Goal: Task Accomplishment & Management: Manage account settings

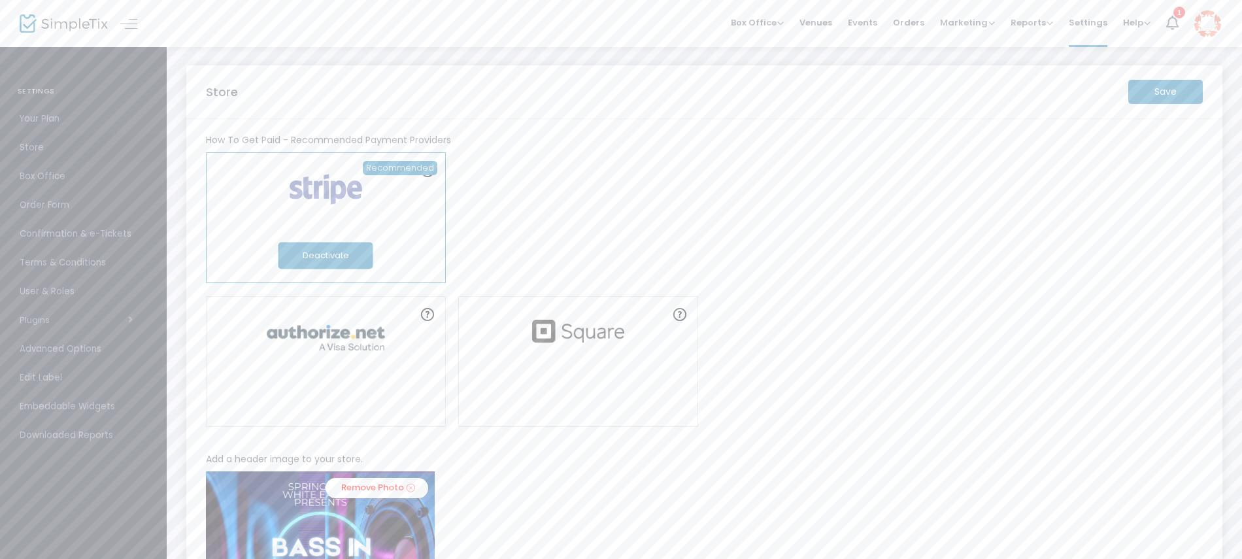
click at [52, 148] on span "Store" at bounding box center [84, 147] width 128 height 17
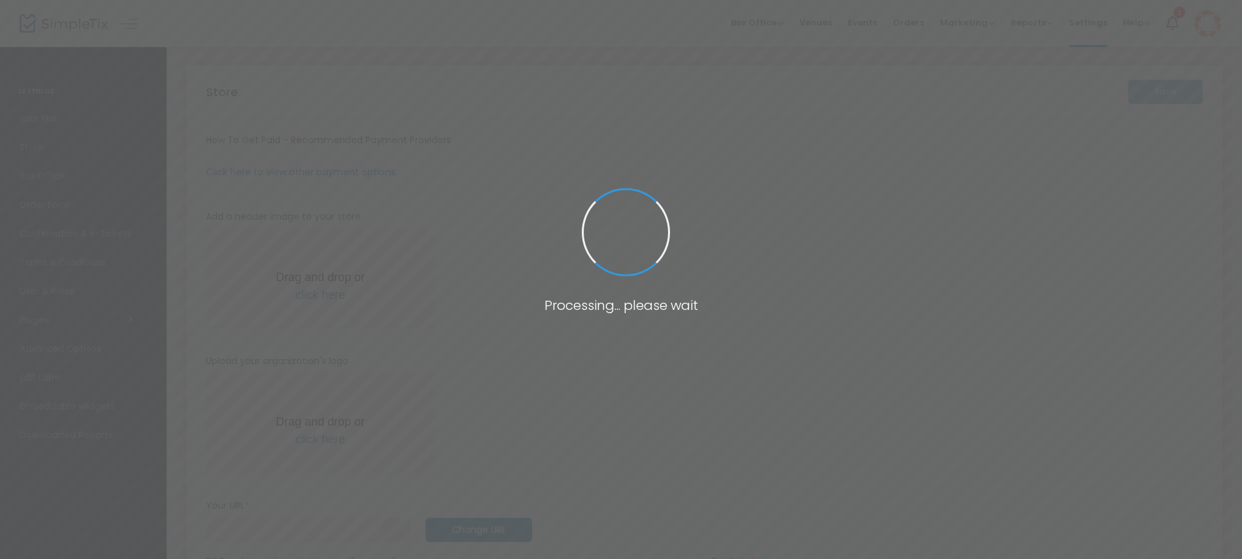
type input "[URL]"
radio input "true"
radio input "false"
radio input "true"
type input "1"
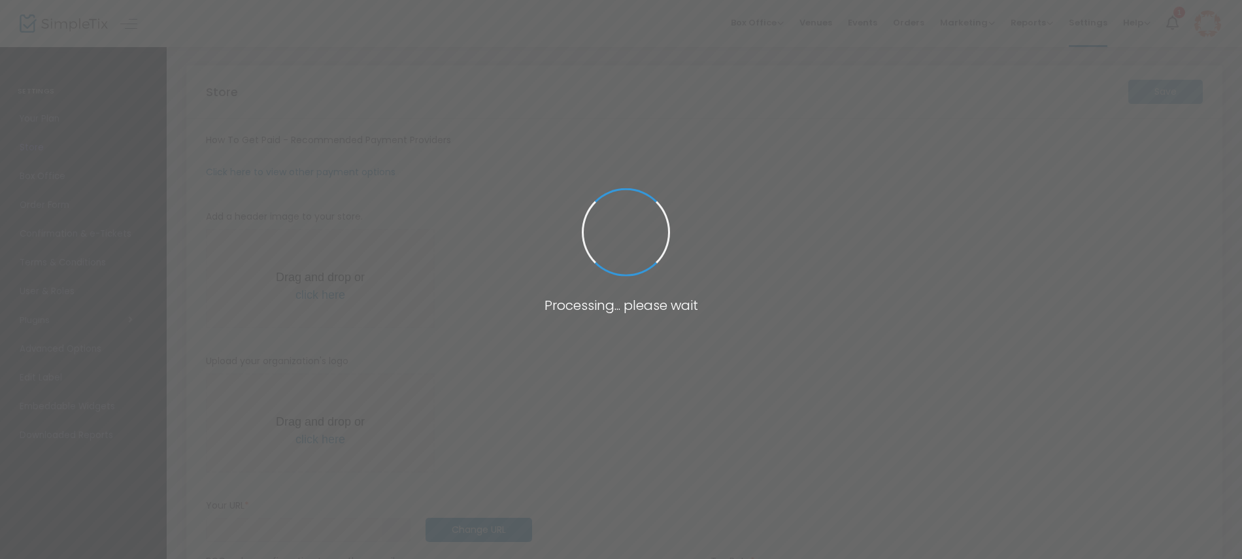
type input "4:00 pm"
type input "SWEFC"
type input "0402753733"
type input "eventsatswefc"
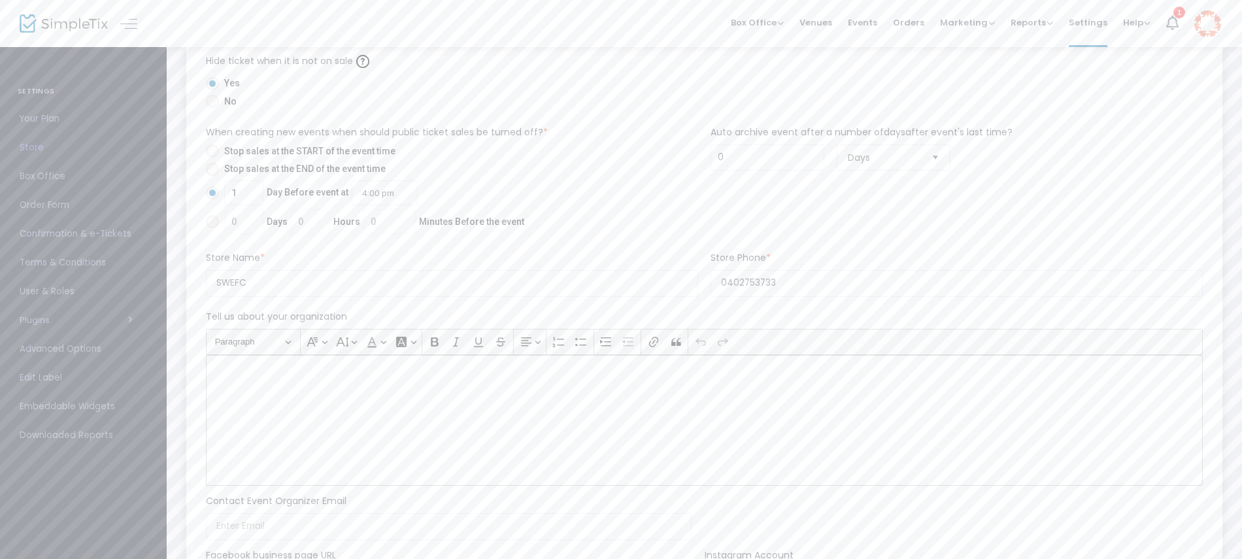
scroll to position [1527, 0]
click at [340, 385] on span "USD" at bounding box center [695, 386] width 957 height 13
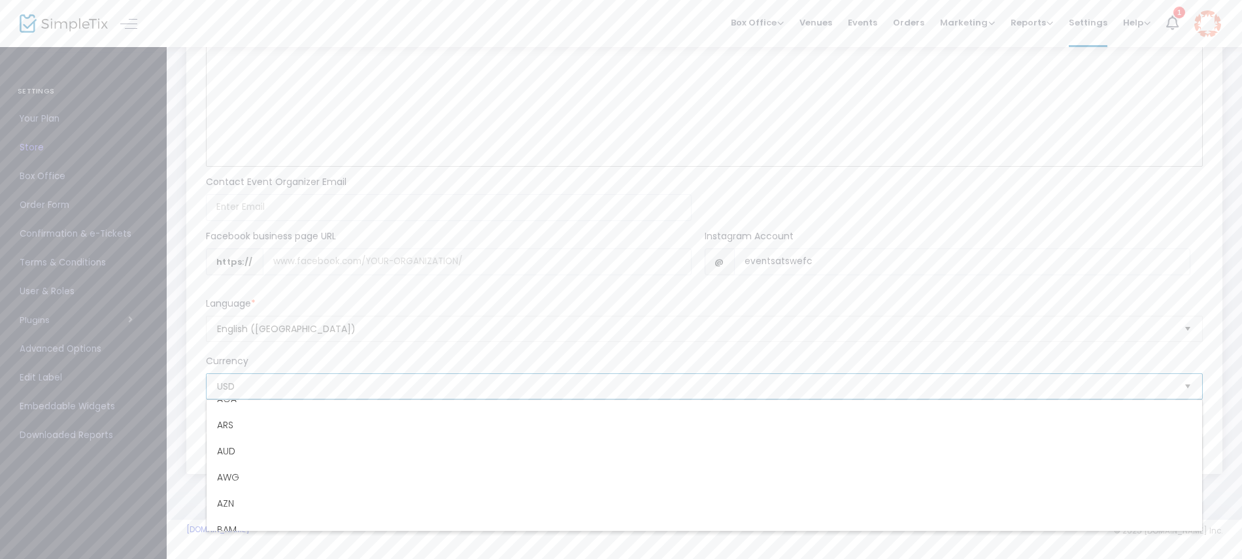
scroll to position [172, 0]
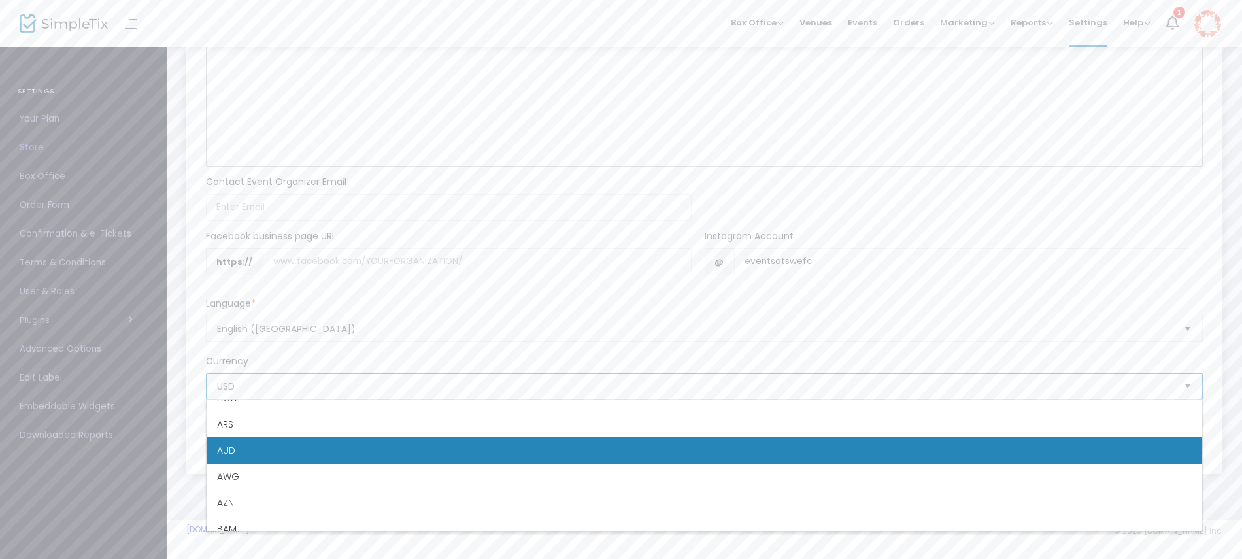
click at [342, 450] on li "AUD" at bounding box center [705, 450] width 996 height 26
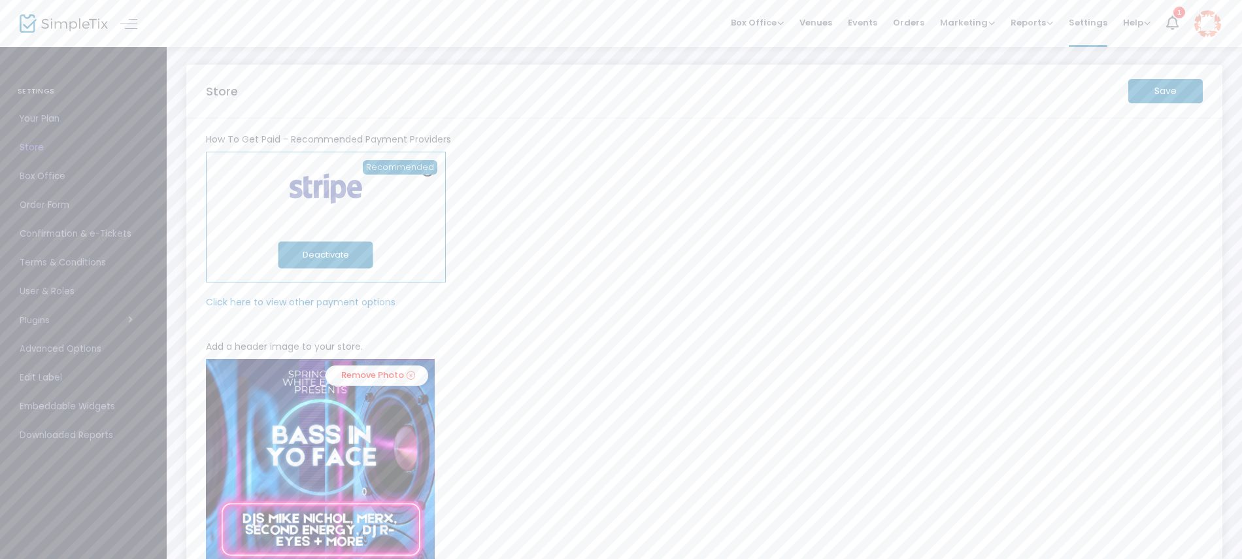
scroll to position [0, 0]
click at [1178, 93] on m-button "Save" at bounding box center [1166, 92] width 75 height 24
click at [65, 228] on span "Confirmation & e-Tickets" at bounding box center [84, 234] width 128 height 17
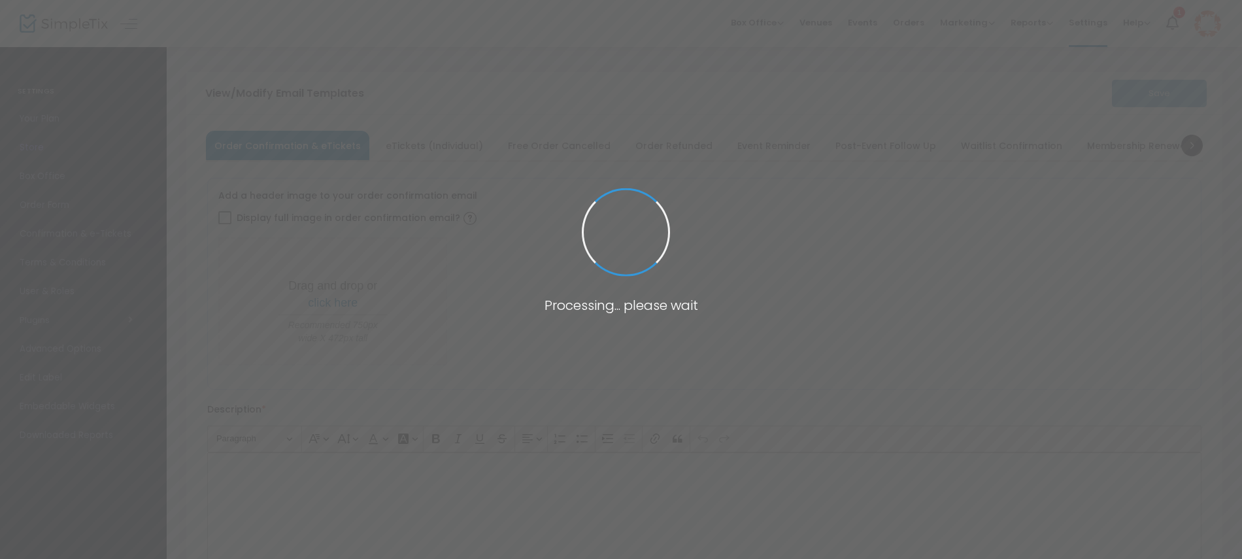
type input "[PERSON_NAME][EMAIL_ADDRESS][PERSON_NAME][DOMAIN_NAME]"
type input "Print and bring this ticket with you"
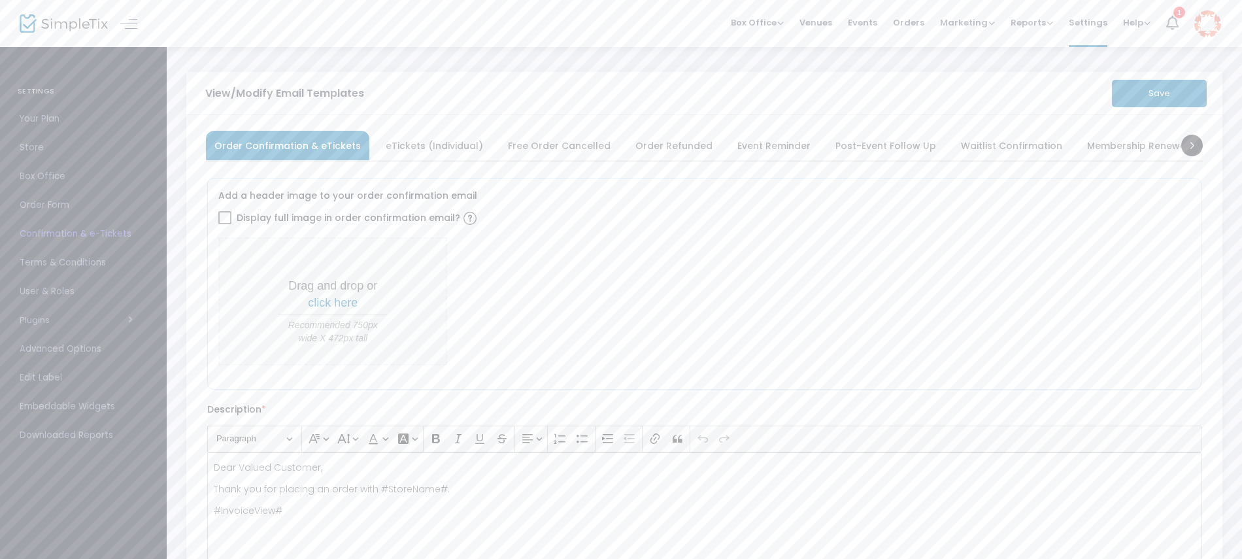
click at [1171, 27] on icon at bounding box center [1173, 23] width 12 height 14
click at [1024, 21] on span "Reports" at bounding box center [1032, 22] width 43 height 12
click at [968, 22] on span "Marketing" at bounding box center [967, 22] width 55 height 12
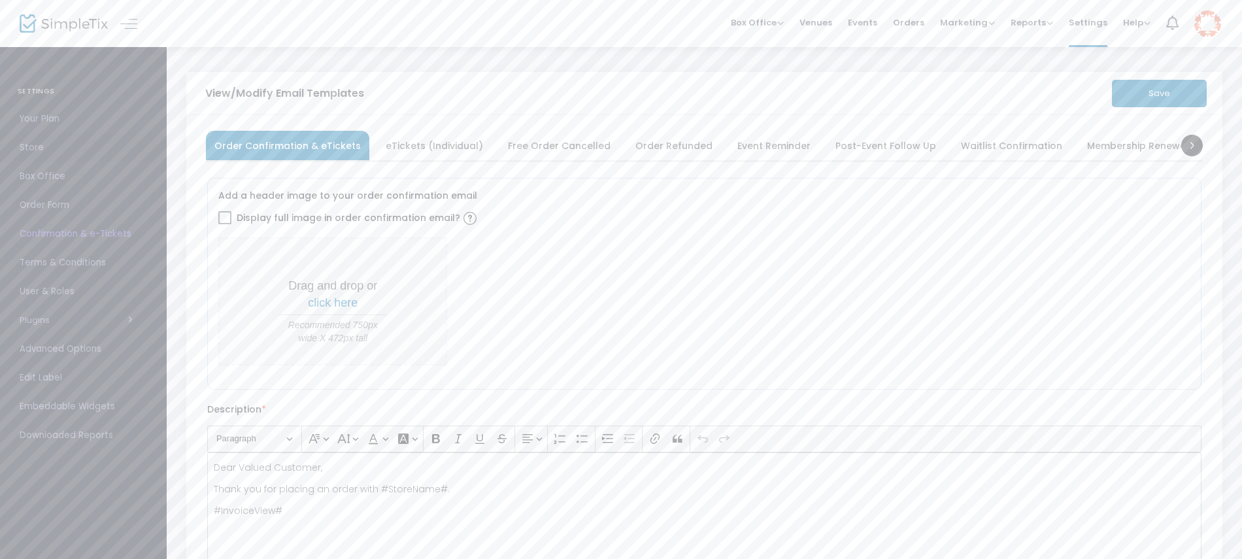
click at [26, 148] on span "Store" at bounding box center [84, 147] width 128 height 17
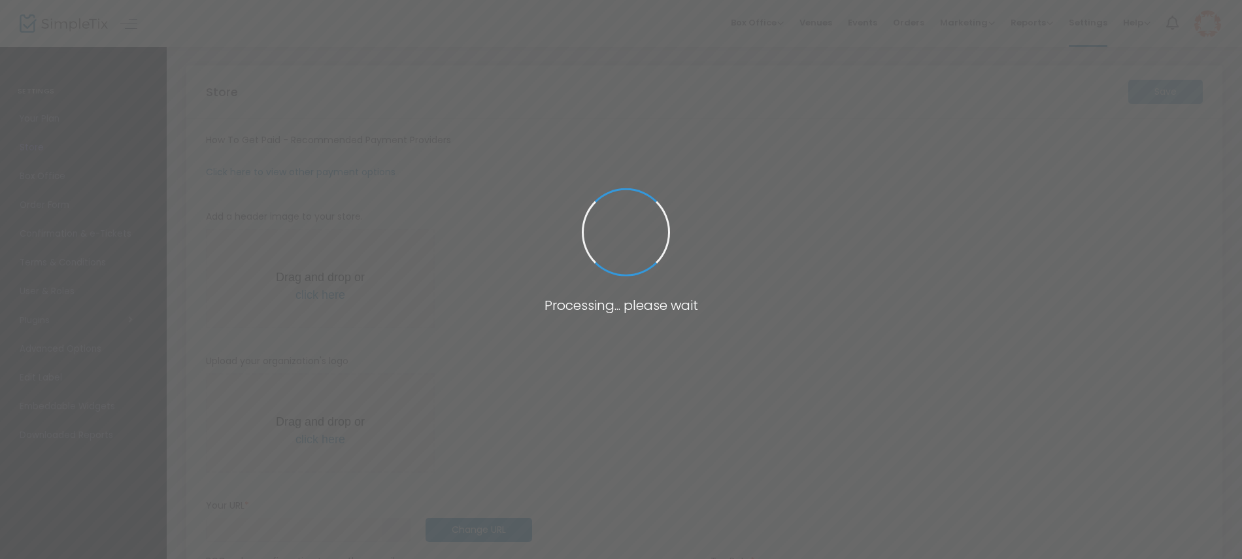
type input "[URL]"
radio input "true"
radio input "false"
radio input "true"
type input "1"
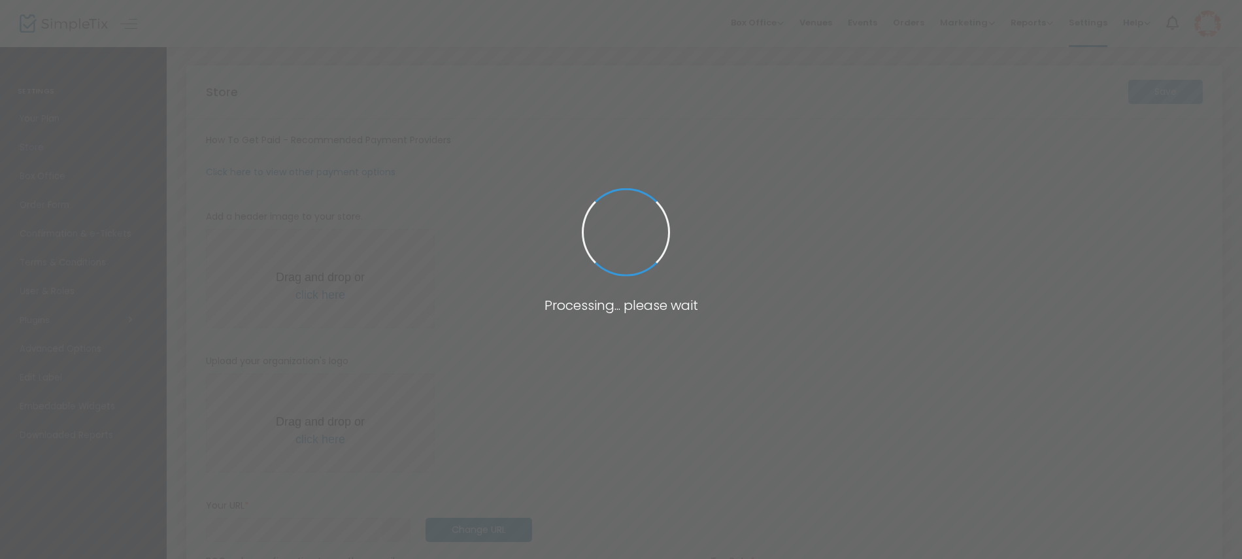
type input "4:00 pm"
type input "SWEFC"
type input "0402753733"
type input "eventsatswefc"
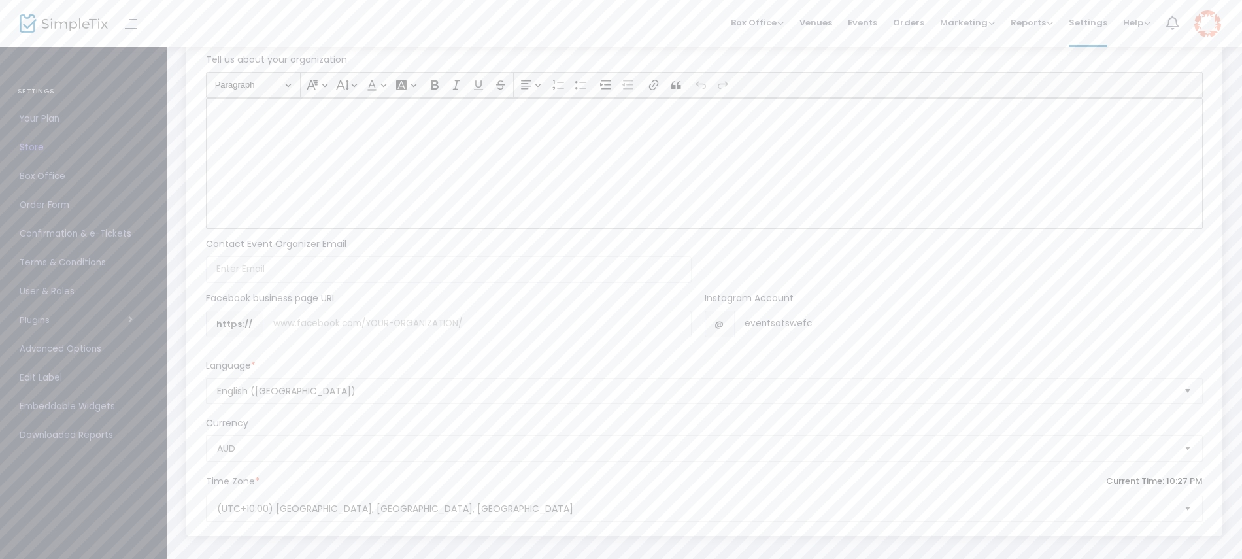
scroll to position [1527, 0]
click at [258, 214] on input at bounding box center [449, 207] width 486 height 27
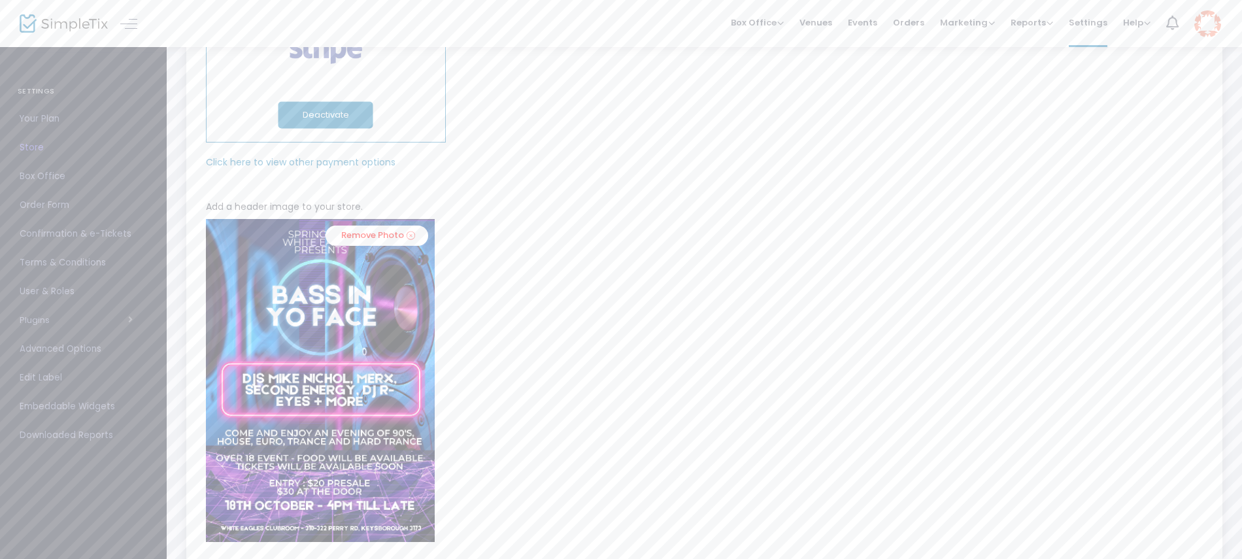
scroll to position [0, 0]
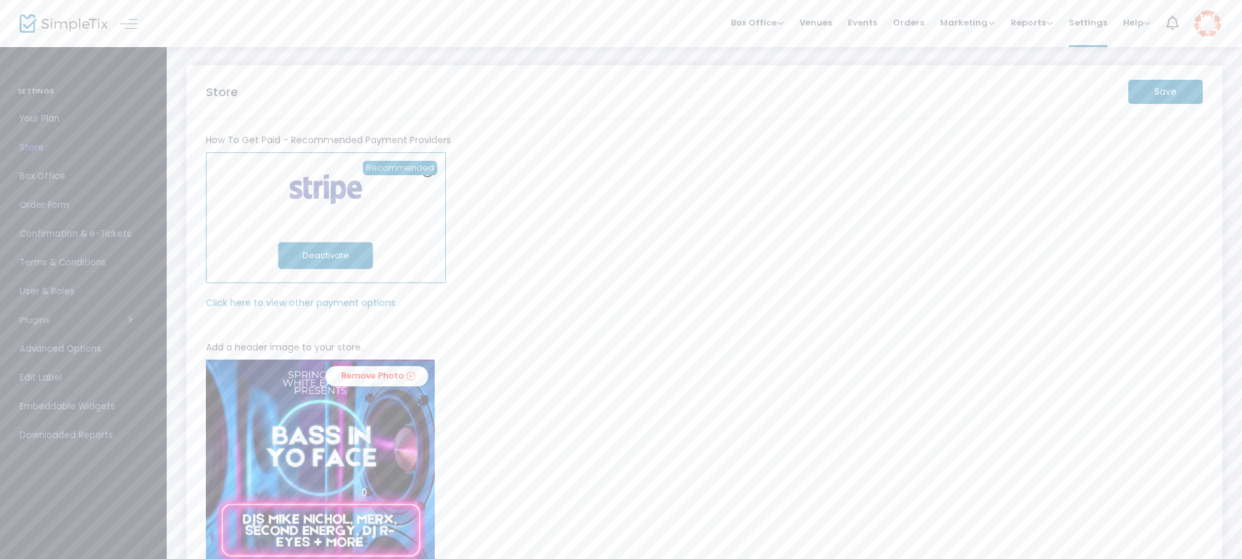
type input "[EMAIL_ADDRESS][DOMAIN_NAME]"
click at [1135, 97] on m-button "Save" at bounding box center [1166, 92] width 75 height 24
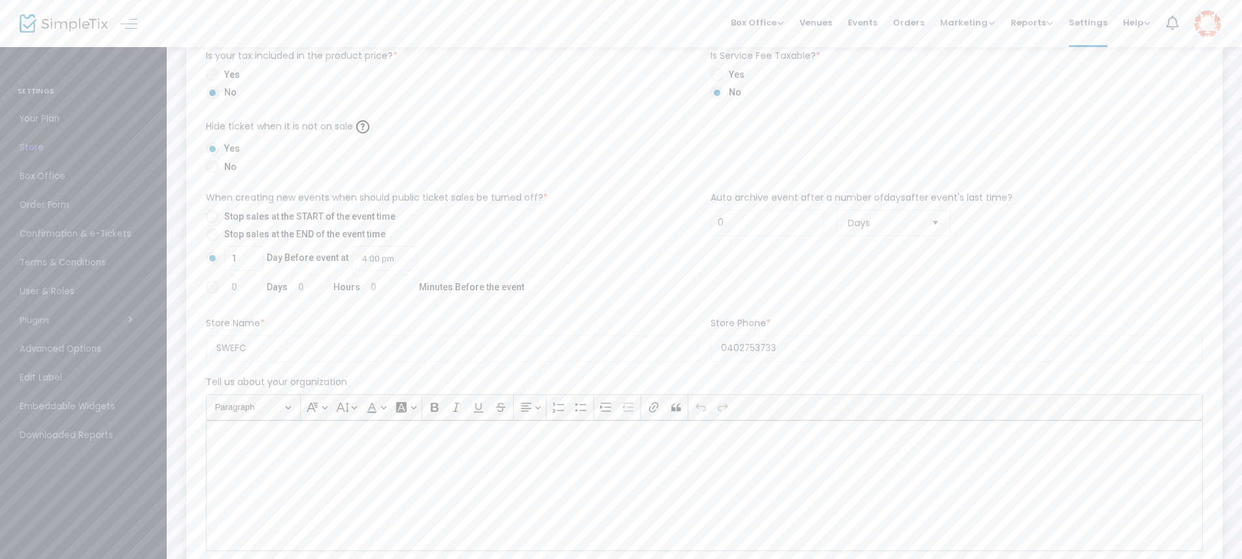
scroll to position [1144, 0]
click at [46, 177] on span "Box Office" at bounding box center [84, 176] width 128 height 17
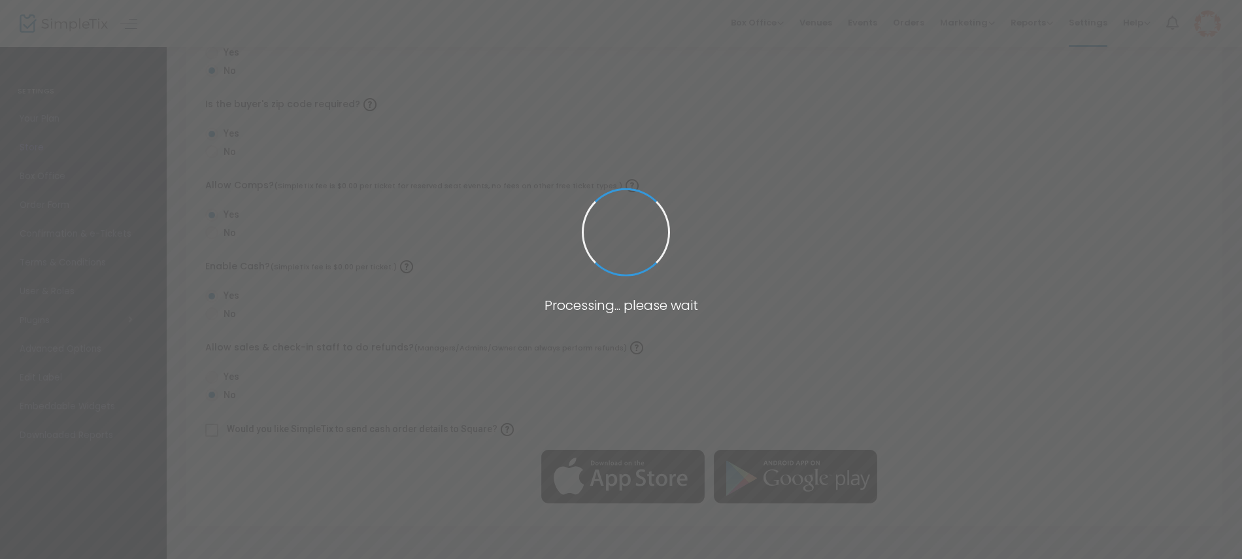
scroll to position [409, 0]
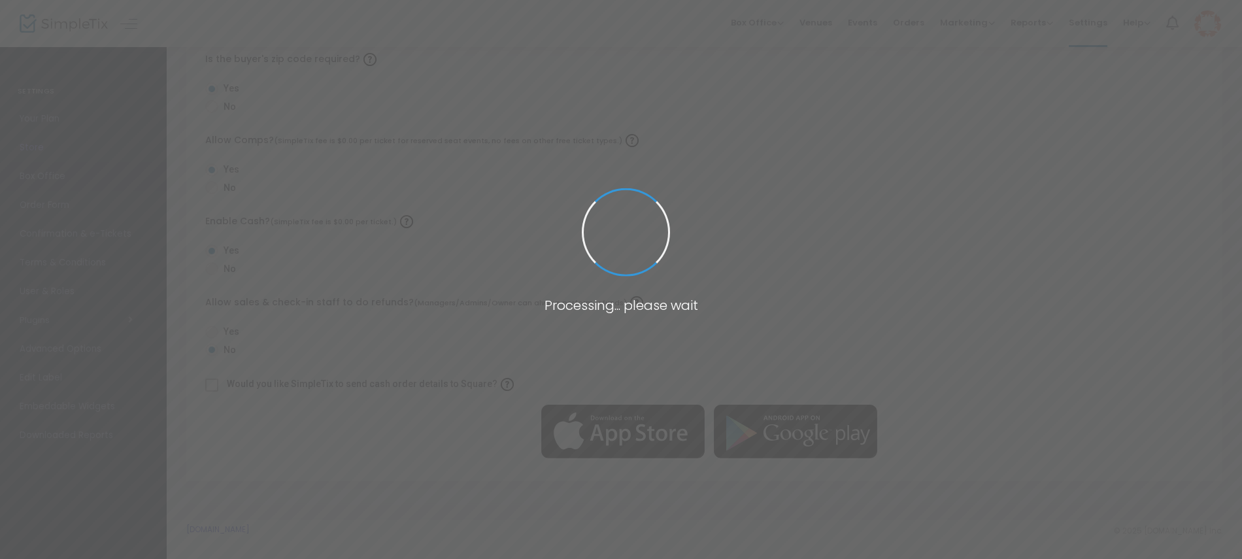
radio input "false"
radio input "true"
radio input "false"
radio input "true"
radio input "false"
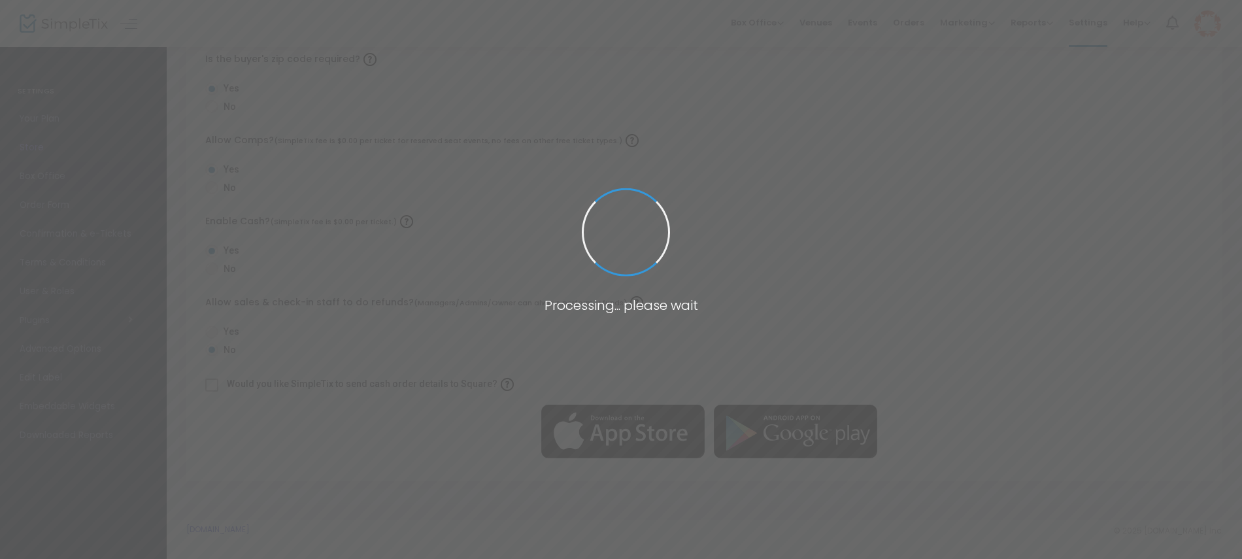
radio input "true"
radio input "false"
radio input "true"
radio input "false"
radio input "true"
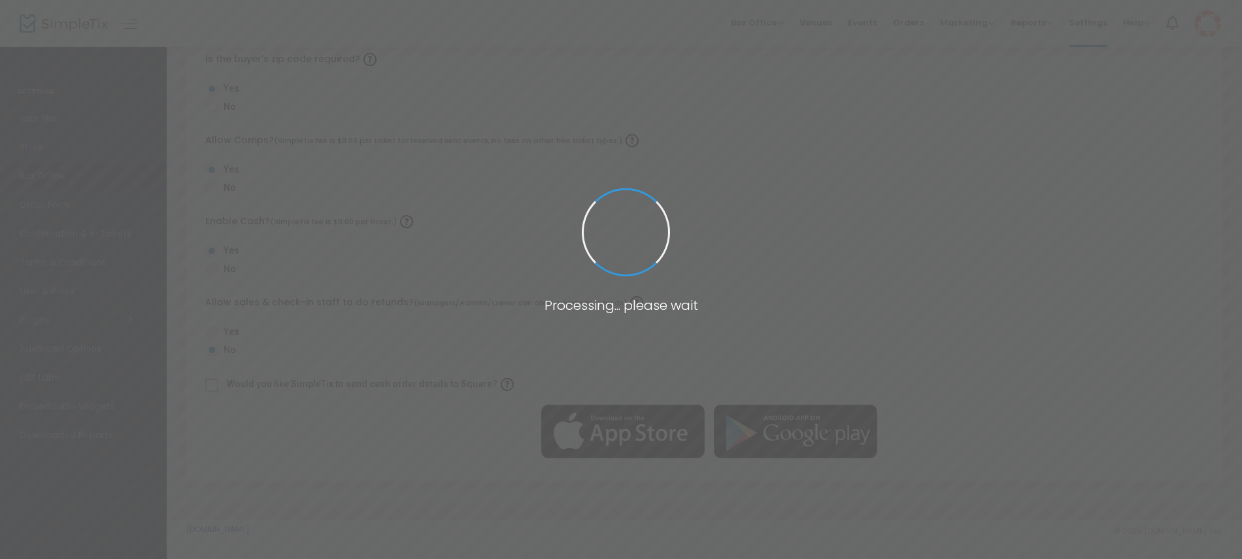
radio input "true"
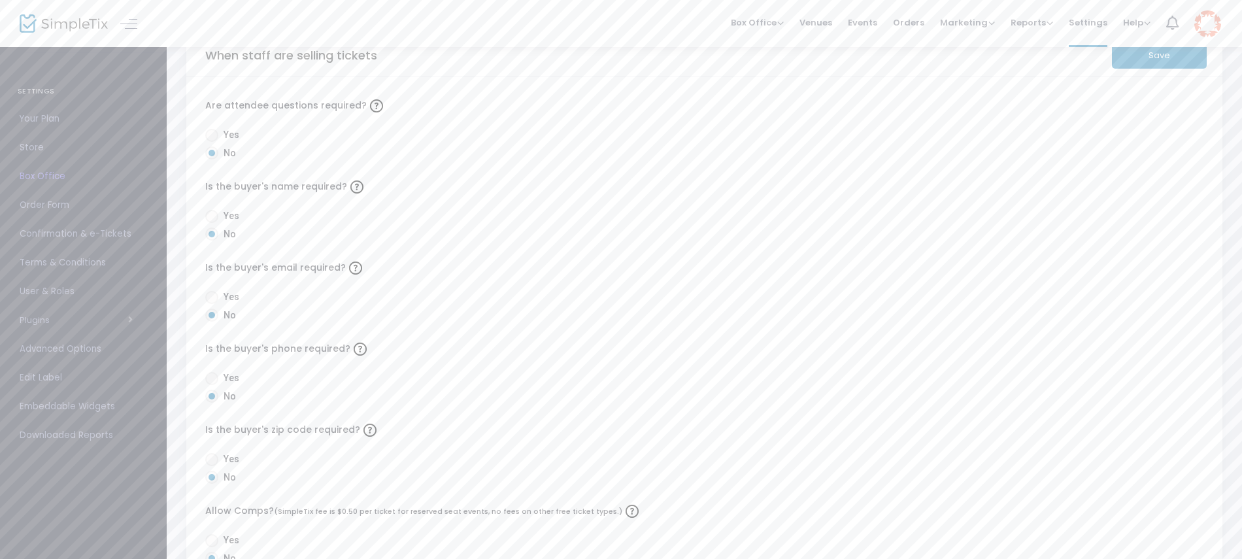
scroll to position [39, 0]
click at [218, 213] on span at bounding box center [211, 215] width 13 height 13
click at [212, 222] on input "Yes" at bounding box center [211, 222] width 1 height 1
radio input "true"
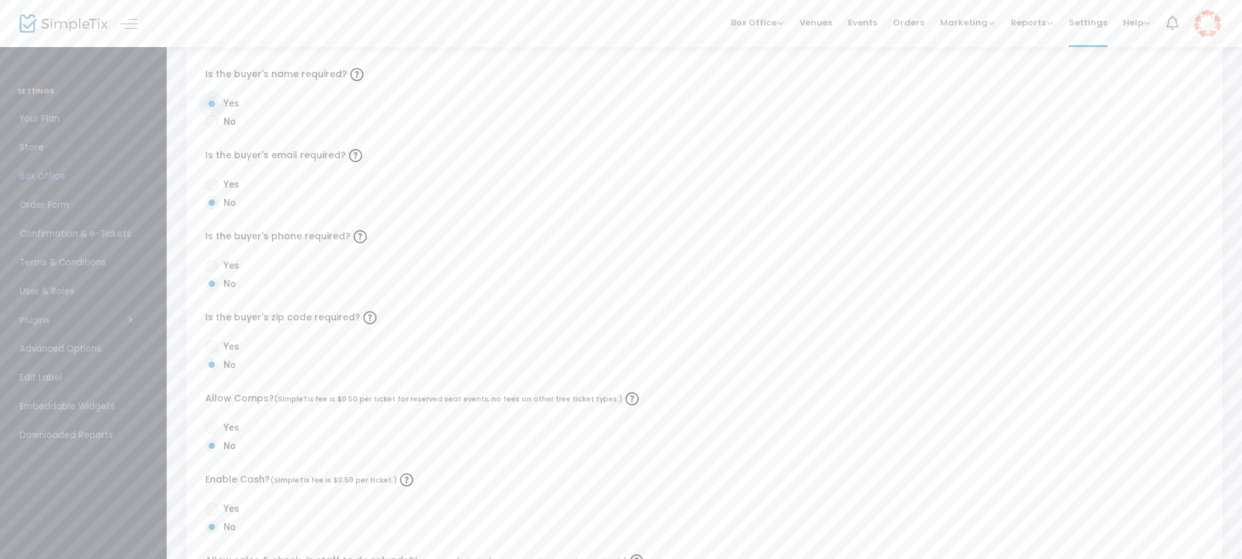
scroll to position [0, 0]
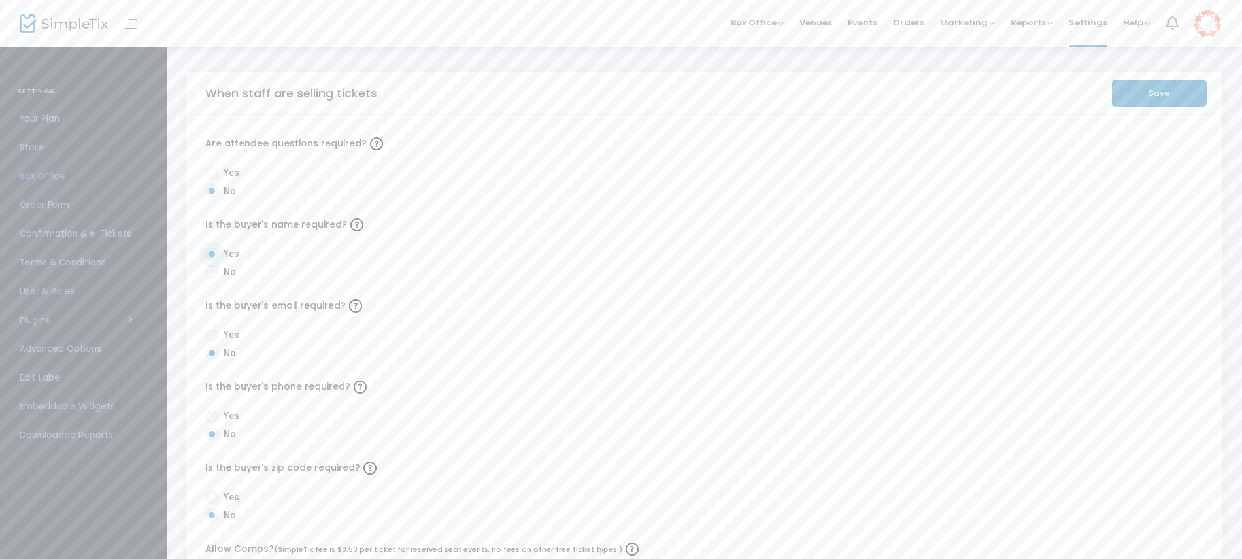
click at [1165, 93] on button "Save" at bounding box center [1159, 93] width 95 height 27
click at [52, 202] on span "Order Form" at bounding box center [84, 205] width 128 height 17
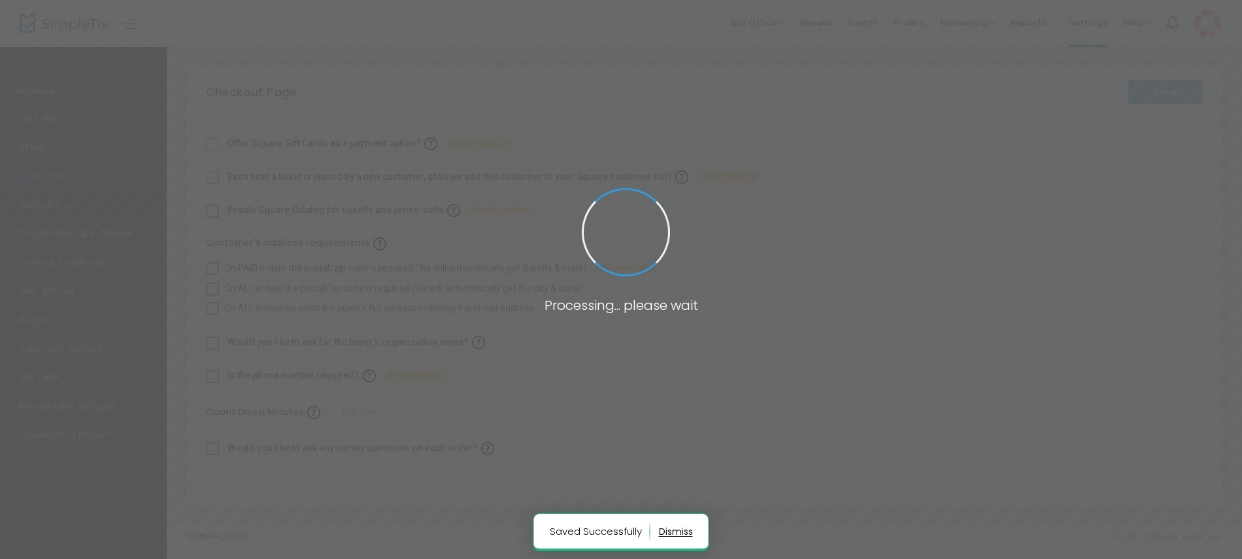
checkbox input "true"
type input "45"
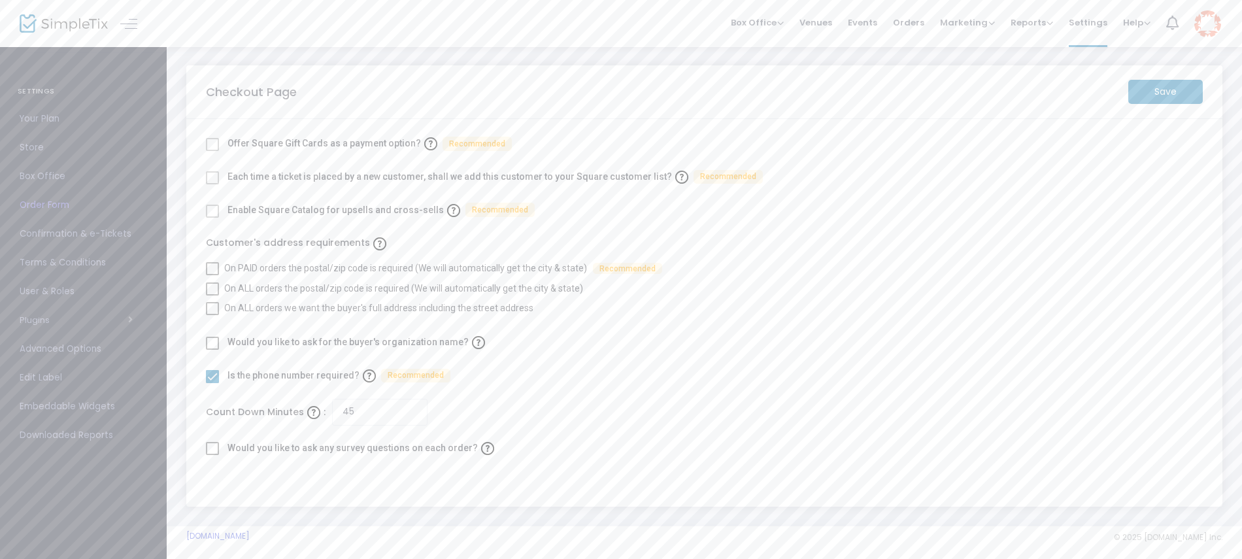
scroll to position [6, 0]
click at [46, 240] on span "Confirmation & e-Tickets" at bounding box center [84, 234] width 128 height 17
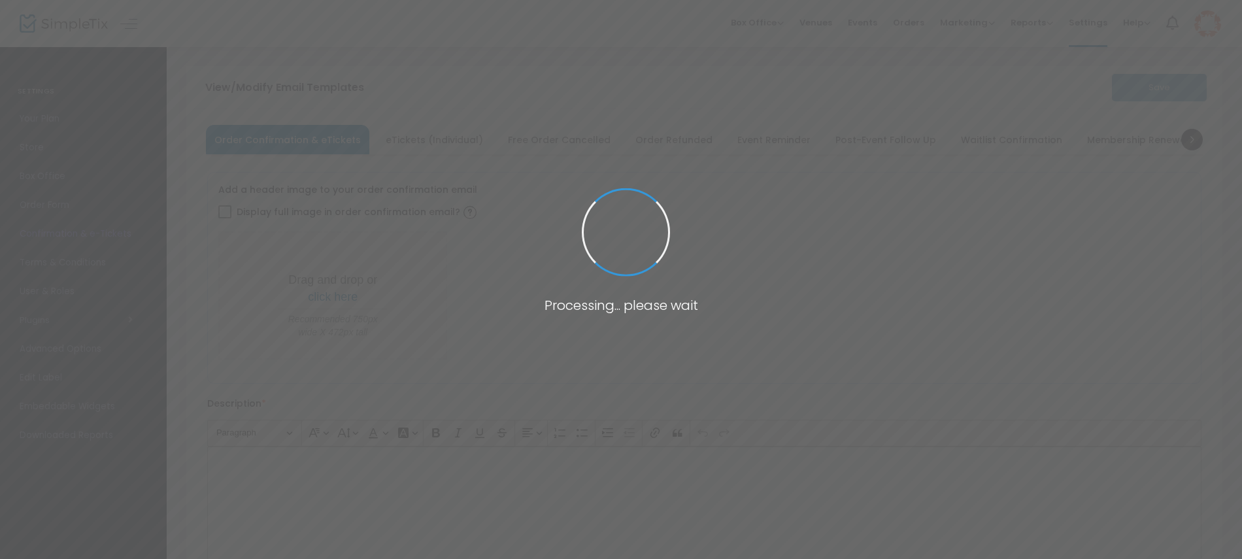
type input "[PERSON_NAME][EMAIL_ADDRESS][PERSON_NAME][DOMAIN_NAME]"
type input "Print and bring this ticket with you"
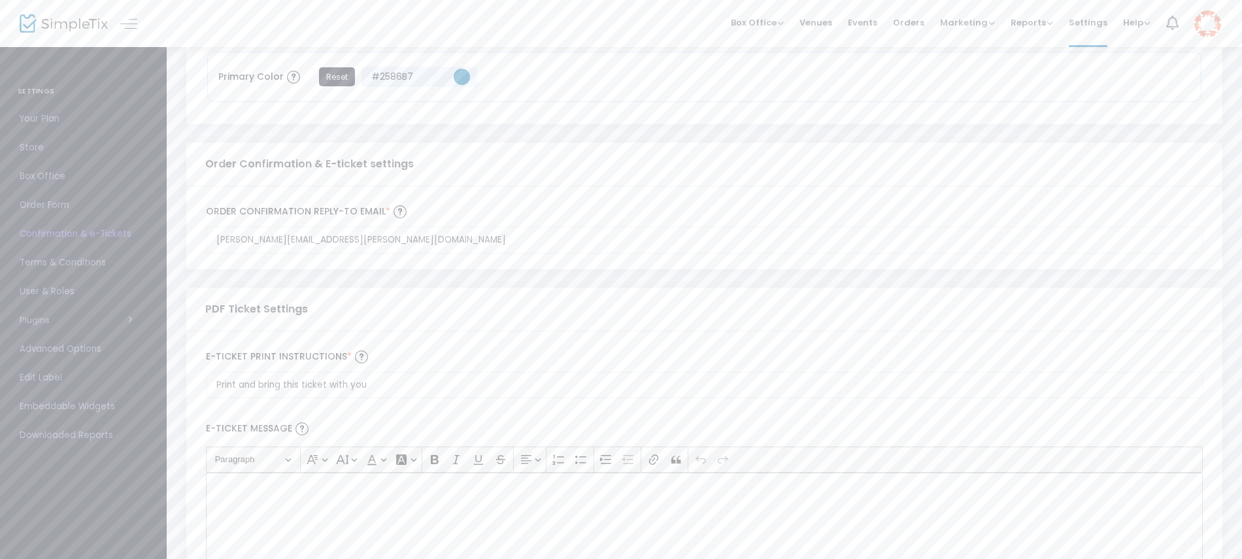
scroll to position [558, 0]
drag, startPoint x: 295, startPoint y: 237, endPoint x: 235, endPoint y: 233, distance: 60.3
click at [235, 233] on input "[PERSON_NAME][EMAIL_ADDRESS][PERSON_NAME][DOMAIN_NAME]" at bounding box center [704, 239] width 997 height 27
click at [297, 237] on input "[PERSON_NAME][EMAIL_ADDRESS][PERSON_NAME][DOMAIN_NAME]" at bounding box center [704, 239] width 997 height 27
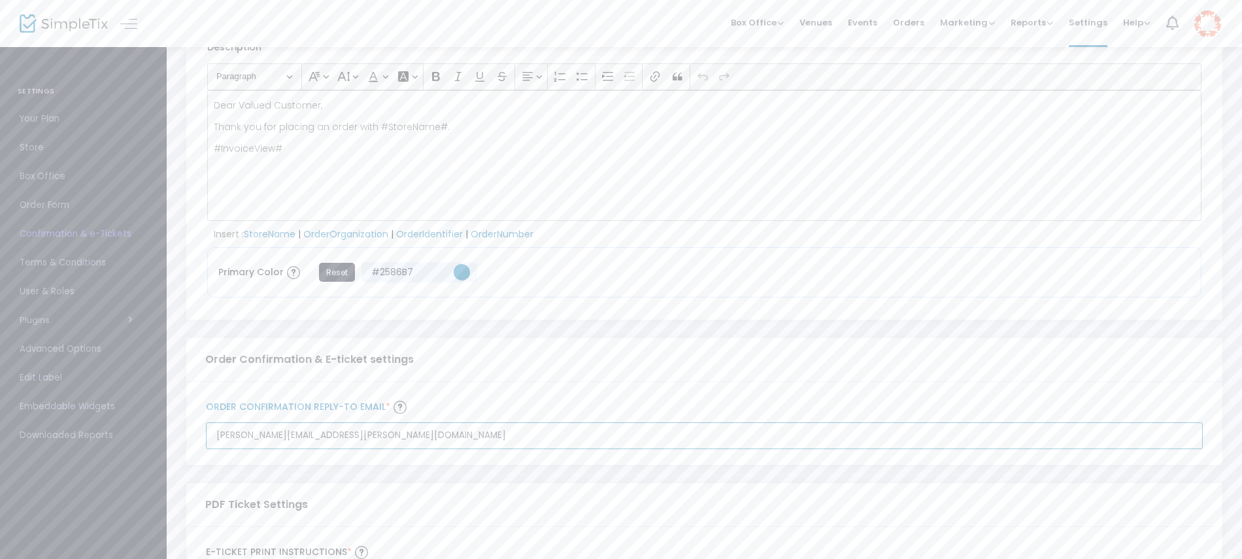
scroll to position [0, 0]
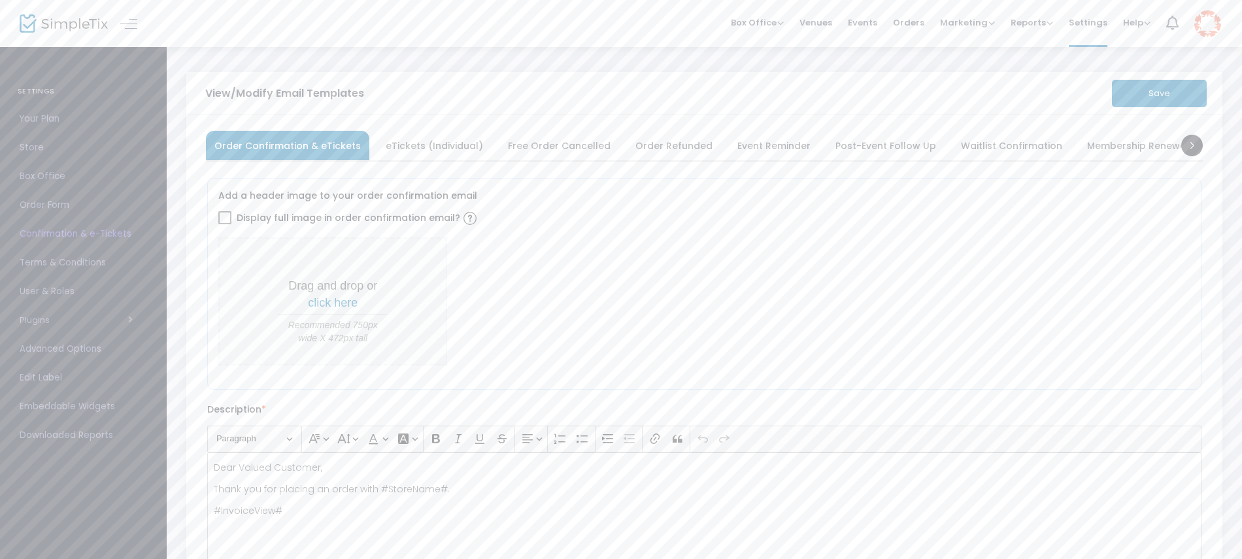
click at [422, 142] on span "eTickets (Individual)" at bounding box center [434, 145] width 97 height 7
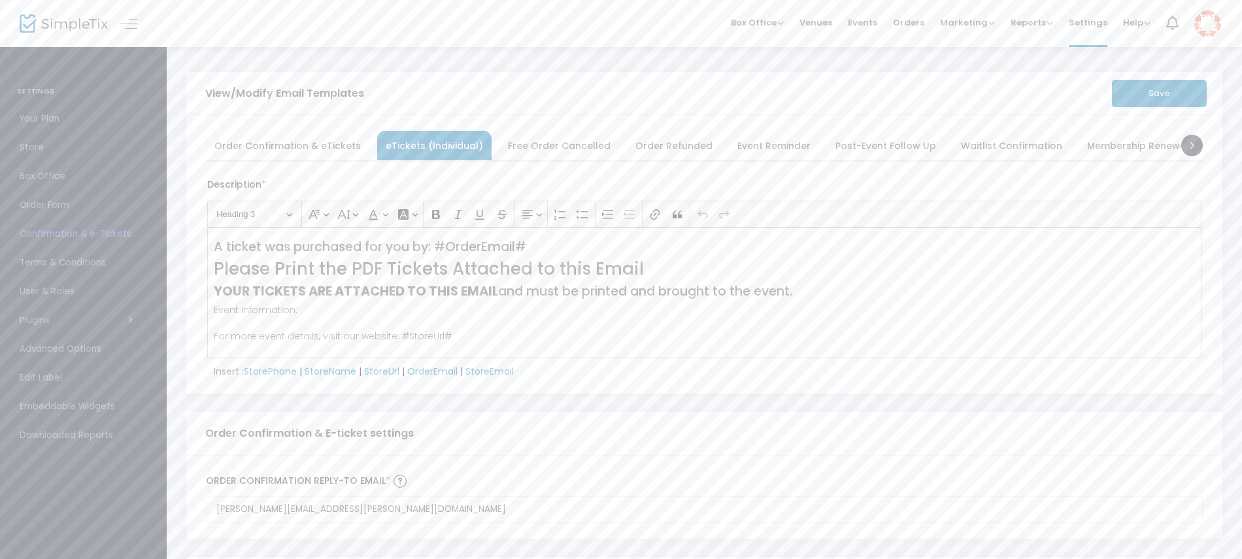
click at [536, 142] on span "Free Order Cancelled" at bounding box center [559, 145] width 103 height 7
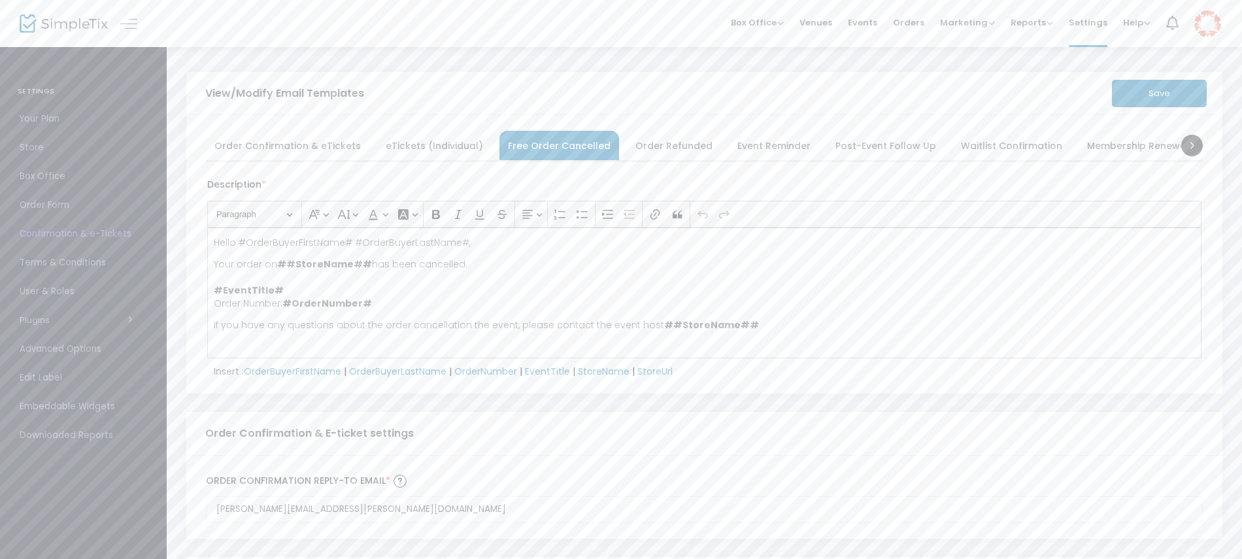
click at [673, 142] on span "Order Refunded" at bounding box center [674, 145] width 77 height 7
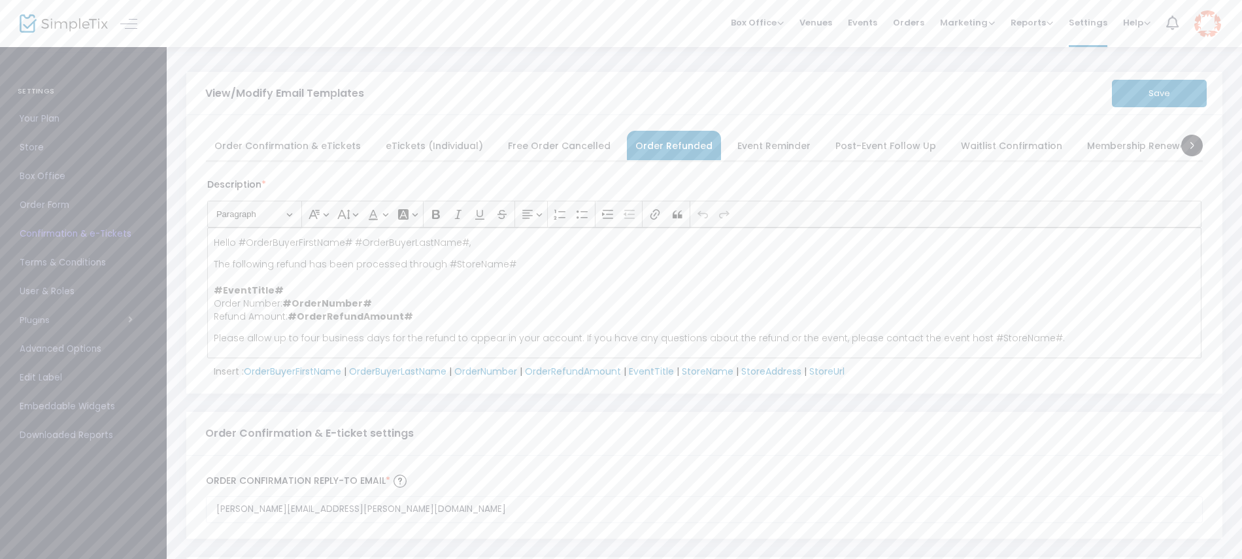
click at [751, 142] on span "Event Reminder" at bounding box center [774, 145] width 73 height 7
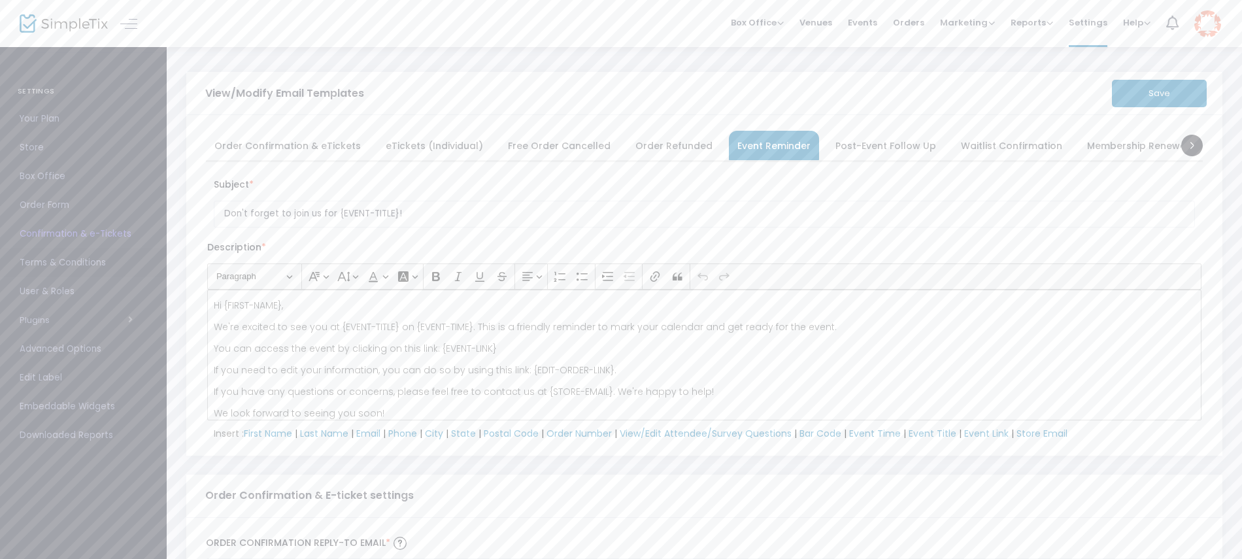
click at [79, 257] on span "Terms & Conditions" at bounding box center [84, 262] width 128 height 17
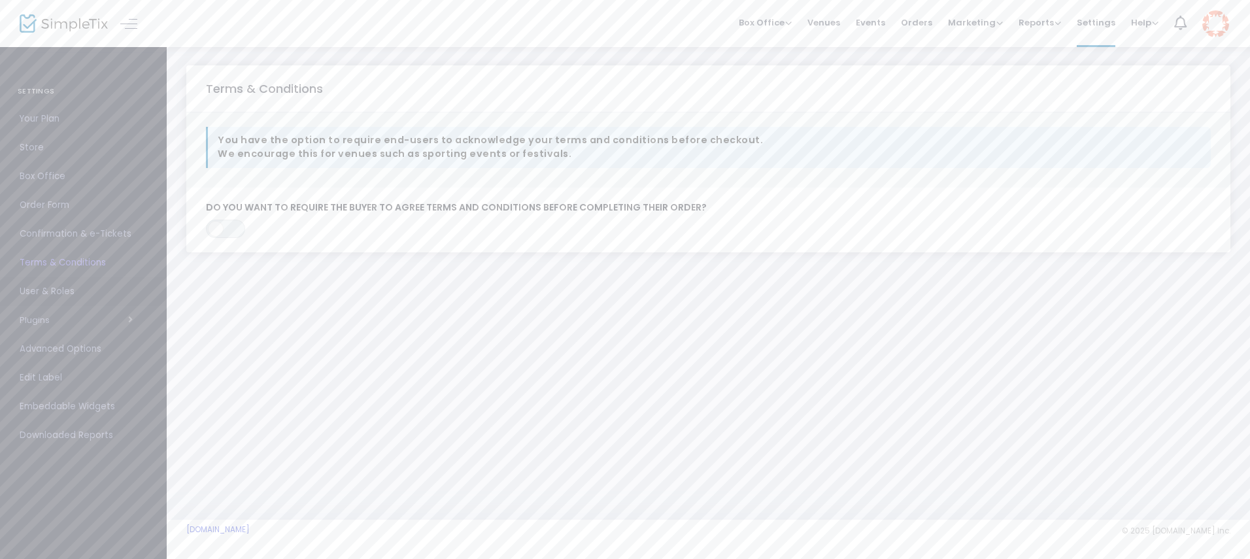
click at [43, 288] on span "User & Roles" at bounding box center [84, 291] width 128 height 17
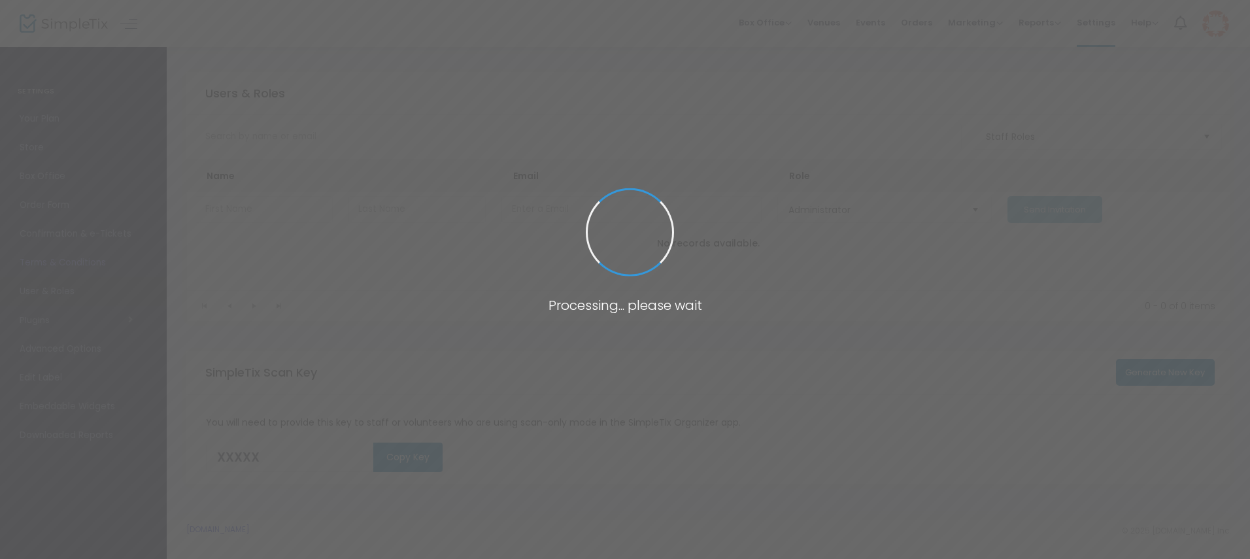
type input "UD9XD"
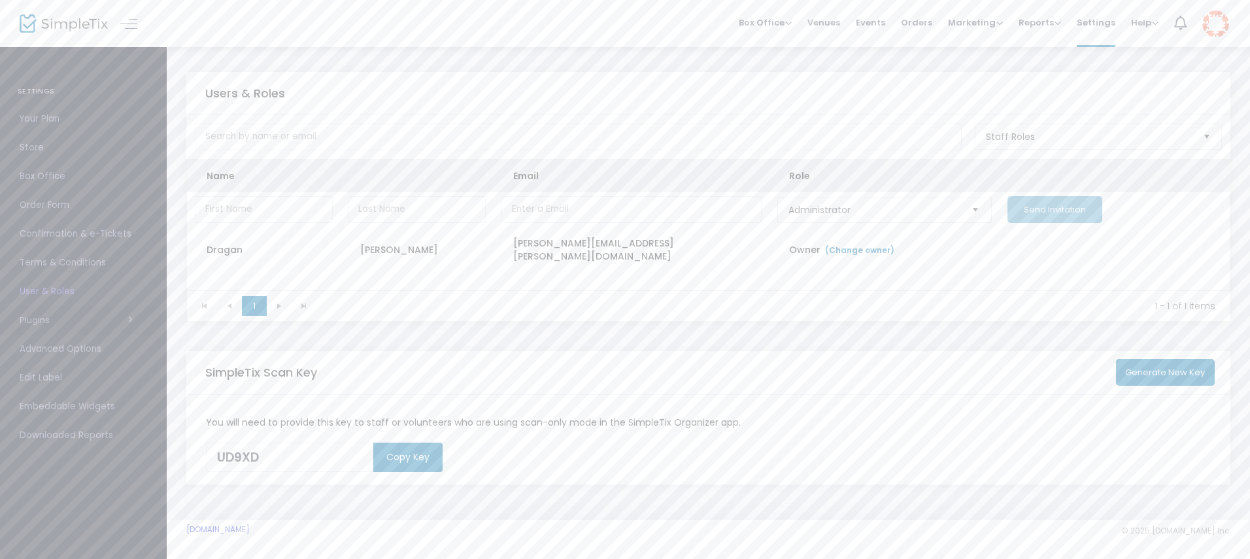
click at [100, 317] on span "button" at bounding box center [91, 320] width 83 height 12
click at [74, 435] on span "Advanced Options" at bounding box center [84, 430] width 128 height 17
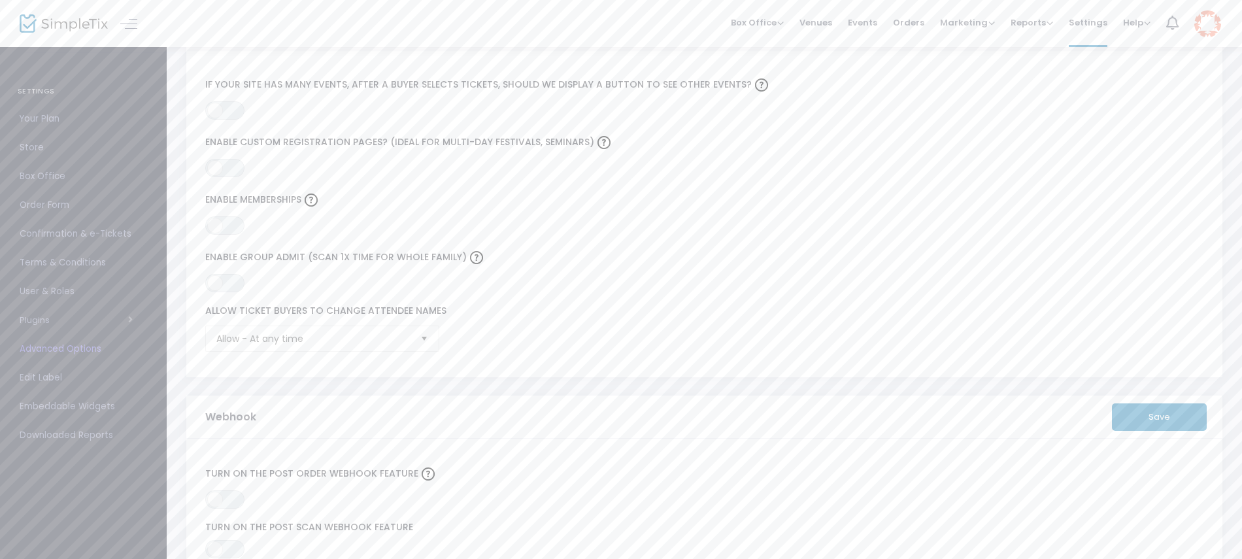
scroll to position [279, 0]
click at [432, 337] on span "Select" at bounding box center [424, 339] width 22 height 22
click at [530, 286] on div "ON OFF Enable group admit (Scan 1x time for whole family)" at bounding box center [673, 269] width 949 height 44
click at [428, 335] on span "Select" at bounding box center [424, 339] width 22 height 22
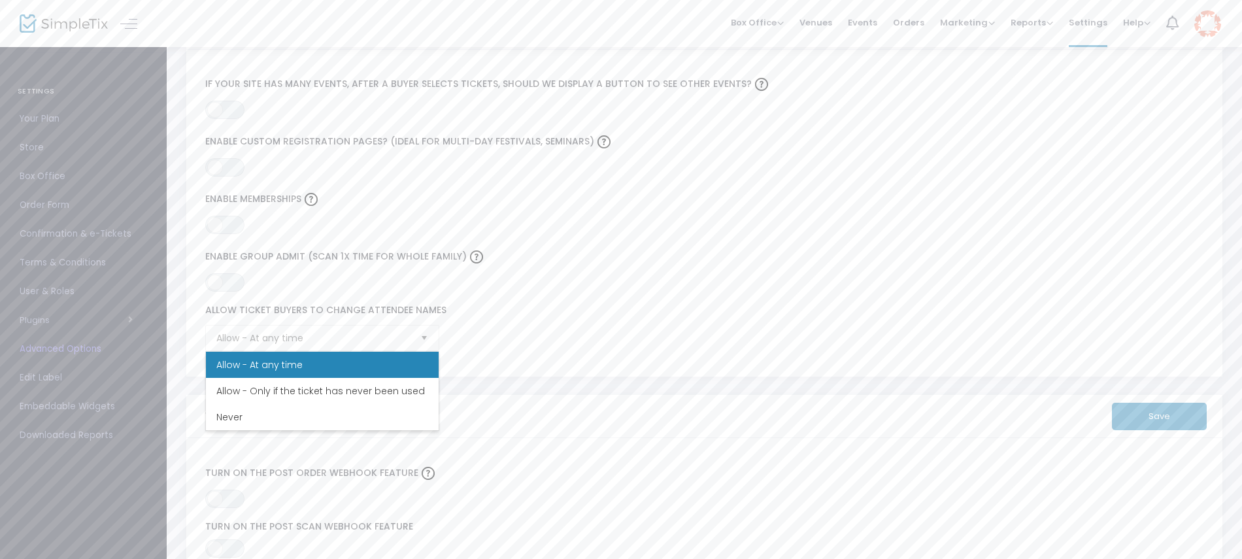
click at [503, 296] on div "ON OFF Enable group admit (Scan 1x time for whole family)" at bounding box center [673, 270] width 949 height 58
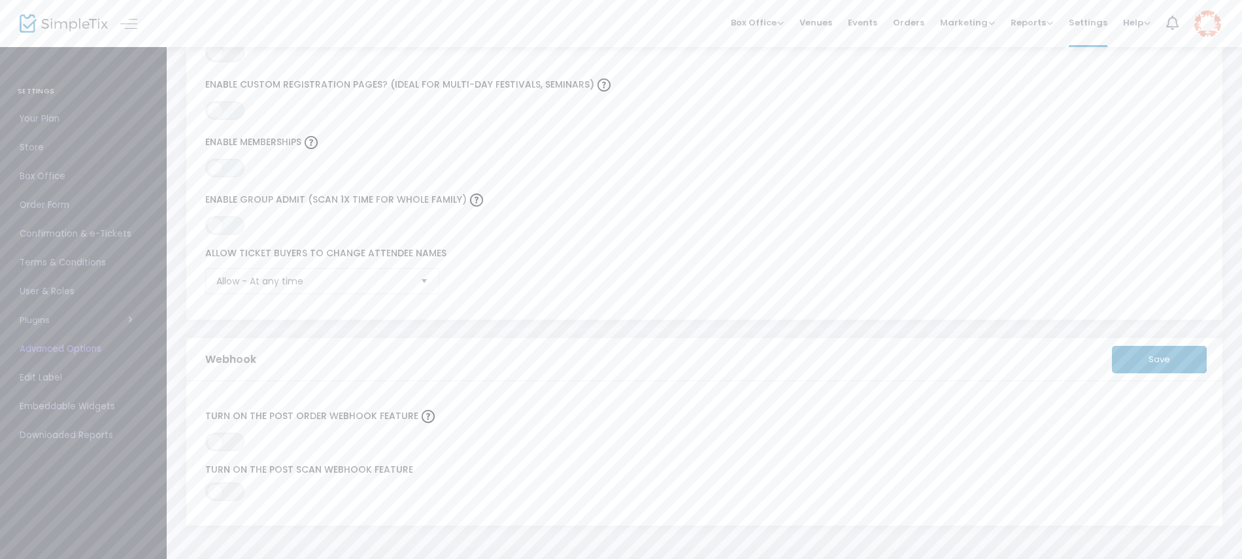
scroll to position [335, 0]
click at [58, 373] on span "Edit Label" at bounding box center [84, 377] width 128 height 17
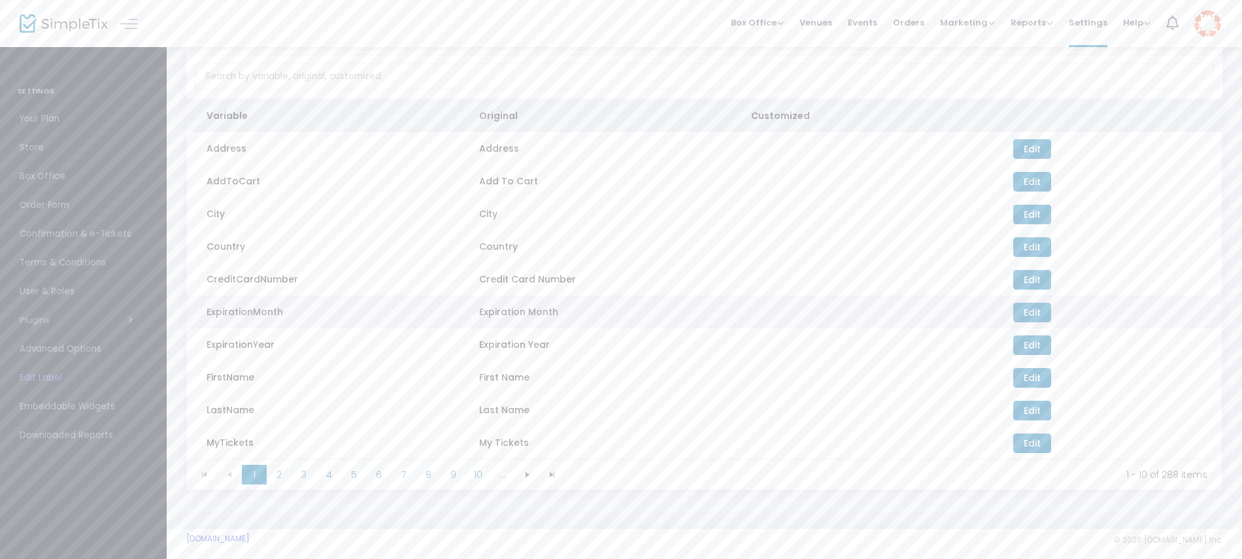
scroll to position [69, 0]
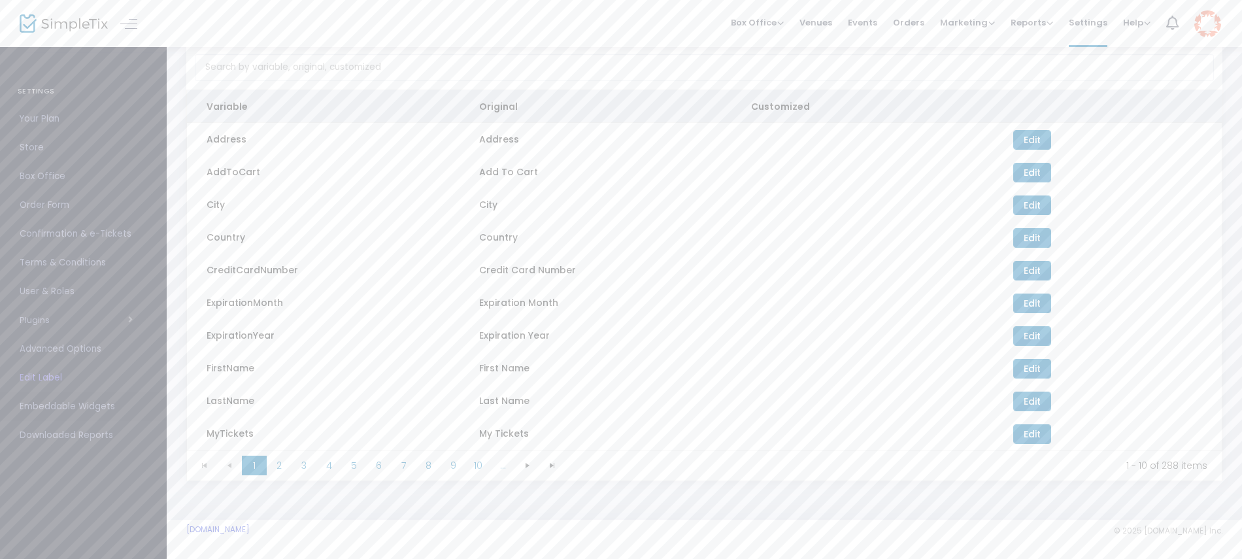
click at [87, 407] on span "Embeddable Widgets" at bounding box center [84, 406] width 128 height 17
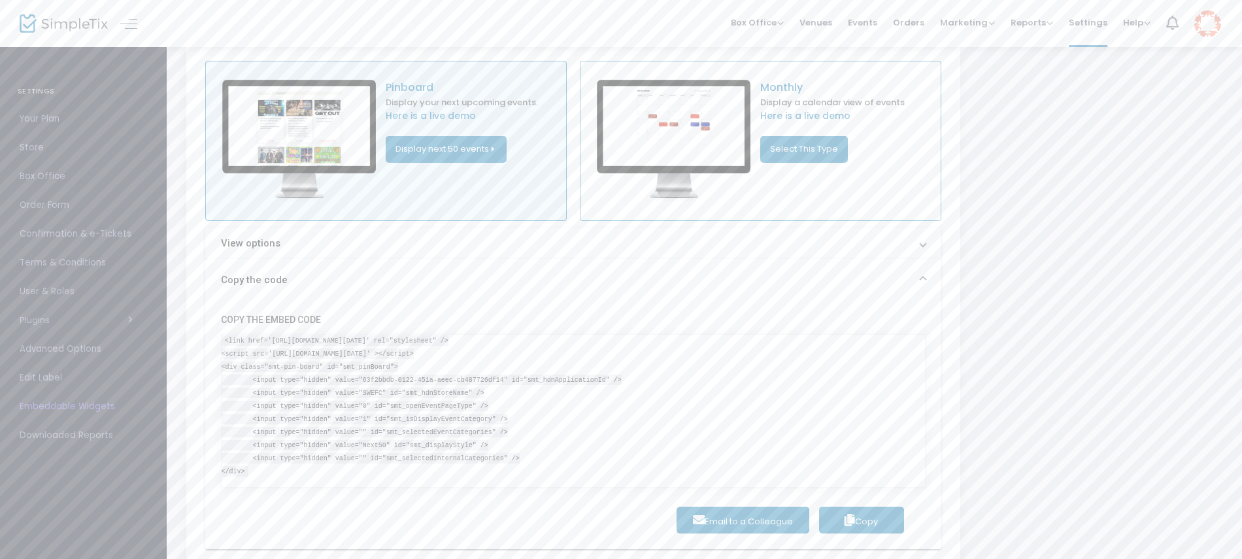
scroll to position [73, 0]
click at [82, 438] on span "Downloaded Reports" at bounding box center [84, 435] width 128 height 17
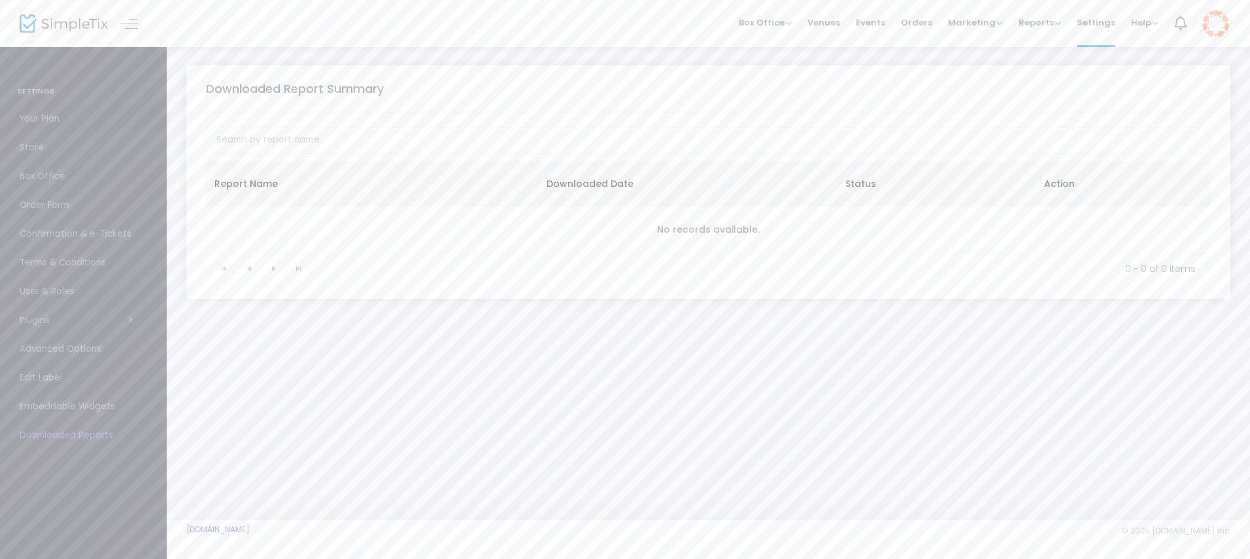
click at [43, 122] on span "Your Plan" at bounding box center [84, 119] width 128 height 17
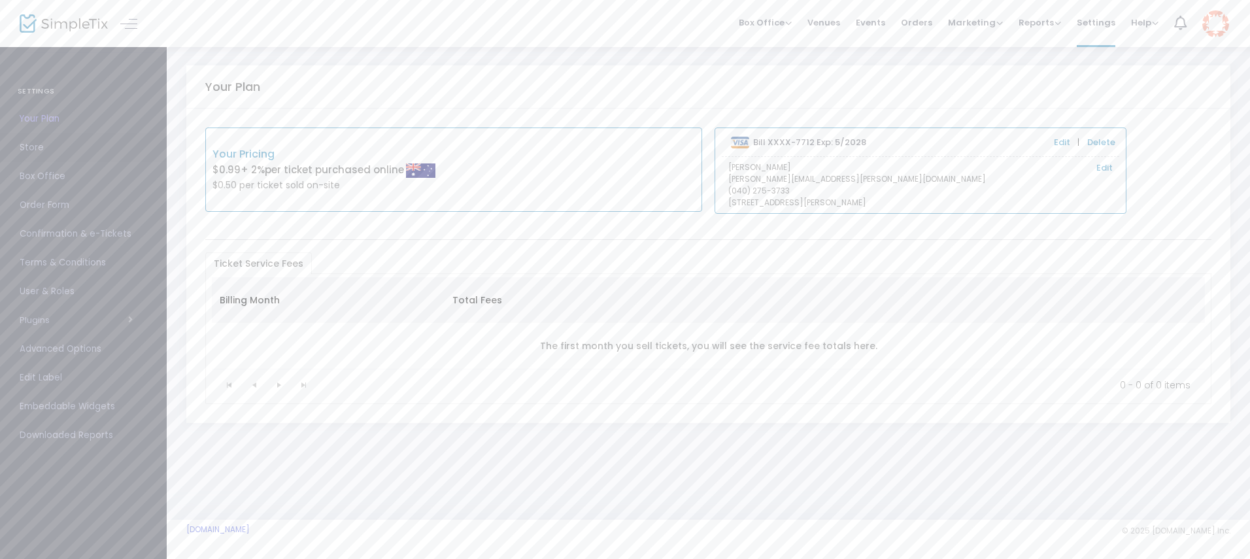
click at [29, 154] on span "Store" at bounding box center [84, 147] width 128 height 17
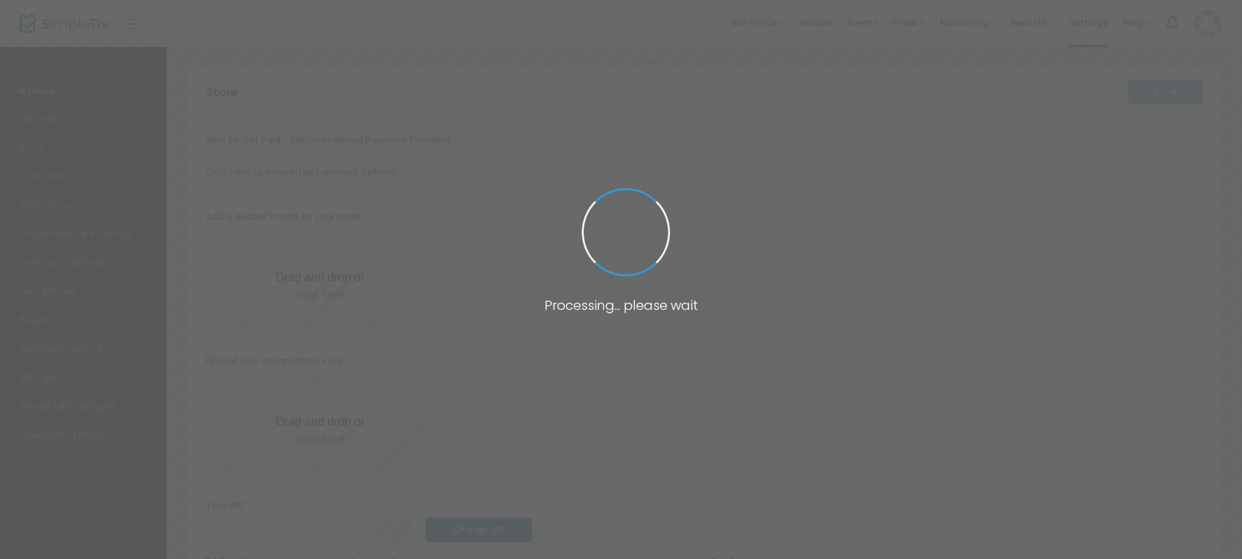
type input "[URL]"
radio input "true"
radio input "false"
radio input "true"
type input "1"
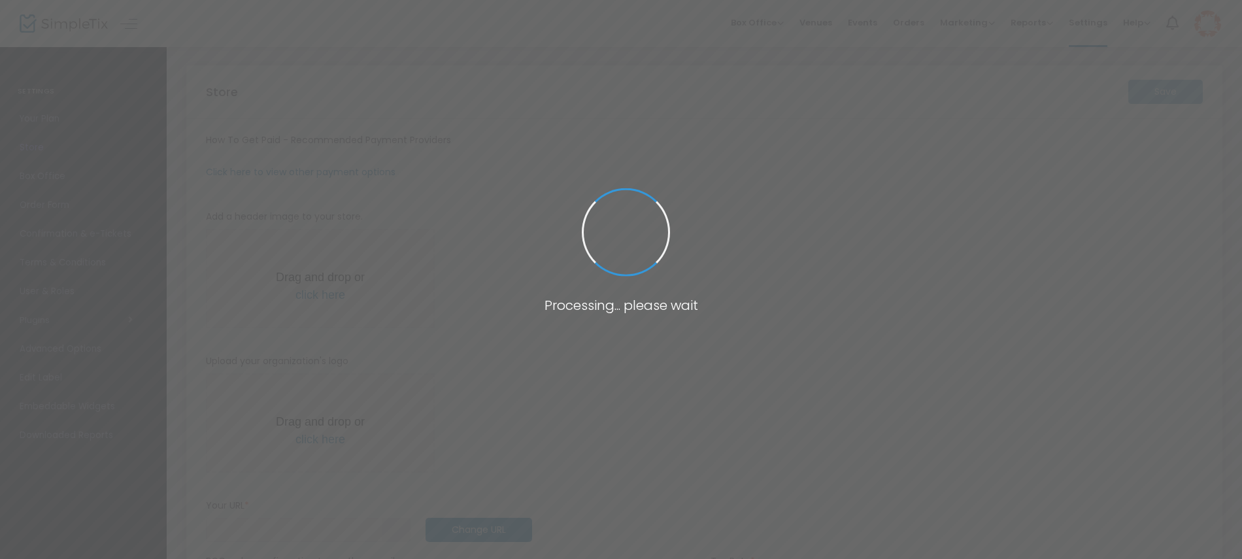
type input "4:00 pm"
type input "SWEFC"
type input "0402753733"
type input "[EMAIL_ADDRESS][DOMAIN_NAME]"
type input "eventsatswefc"
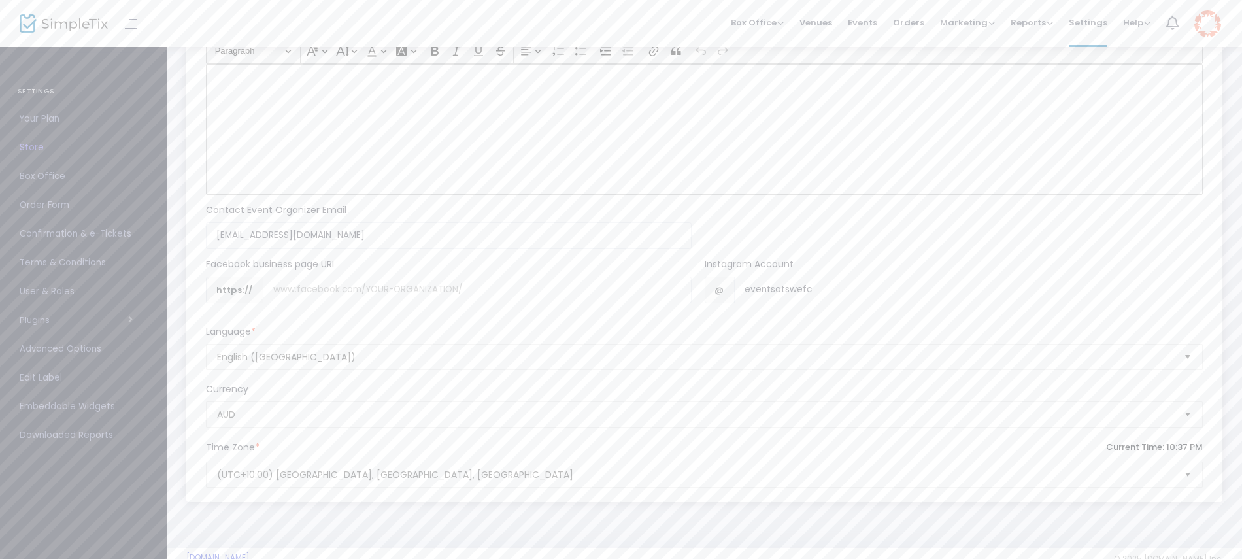
scroll to position [1527, 0]
click at [823, 62] on div "Rich Text Editor, main" at bounding box center [704, 101] width 997 height 131
click at [387, 251] on input "Username" at bounding box center [477, 261] width 429 height 27
paste input "[DOMAIN_NAME][URL]"
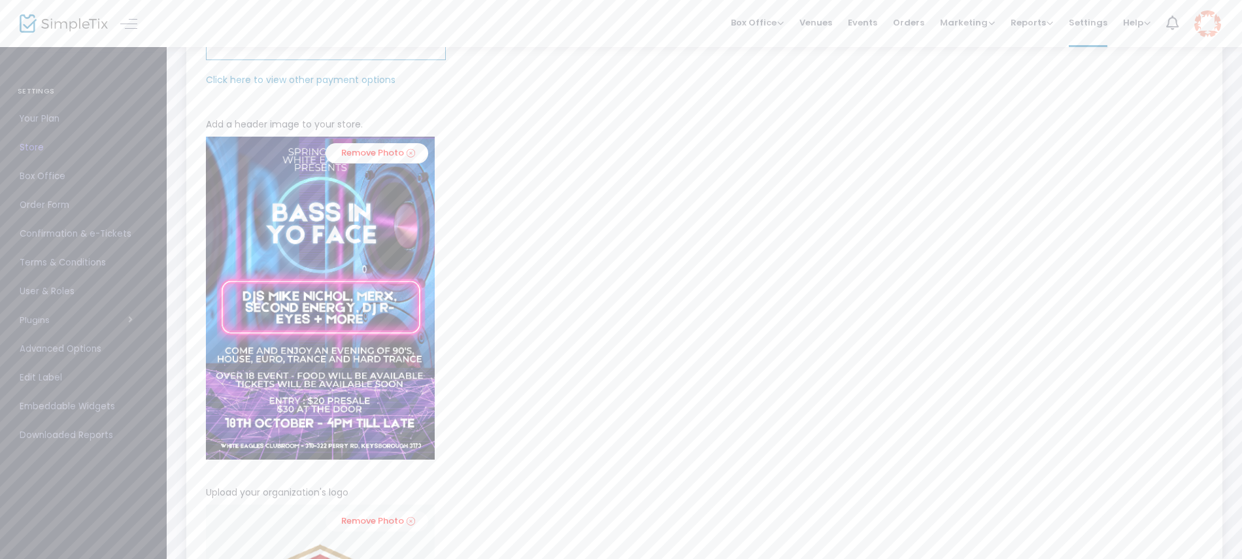
scroll to position [0, 0]
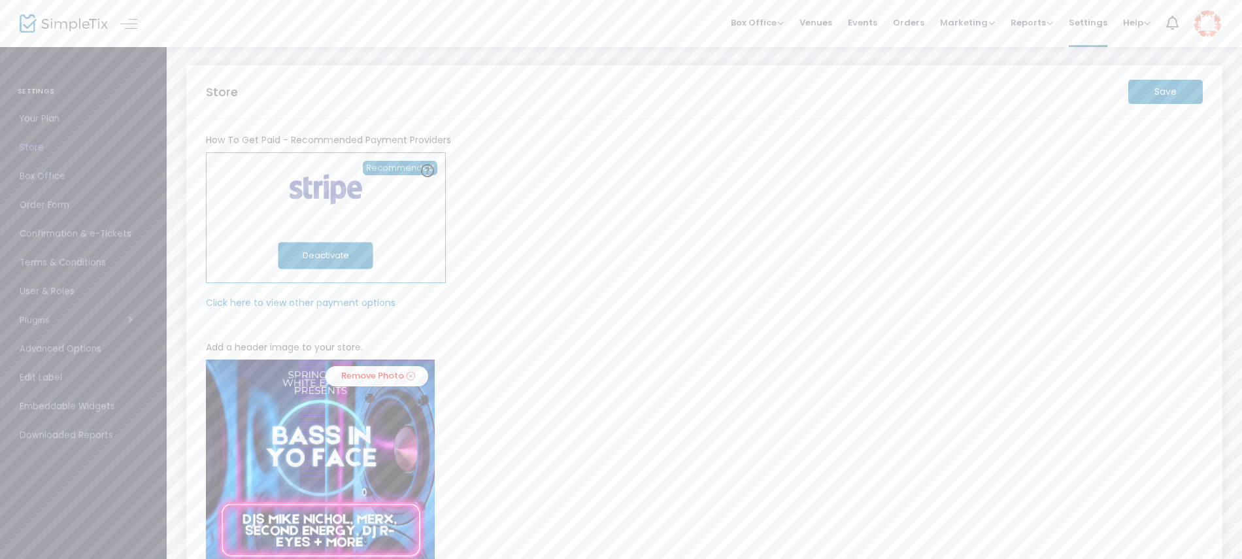
type input "[DOMAIN_NAME][URL]"
click at [1176, 90] on m-button "Save" at bounding box center [1166, 92] width 75 height 24
